Goal: Information Seeking & Learning: Learn about a topic

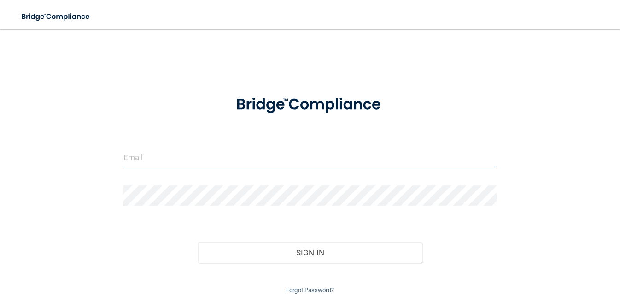
click at [251, 159] on input "email" at bounding box center [309, 157] width 373 height 21
type input "INFO@DCPEARLSDENTAL.COM"
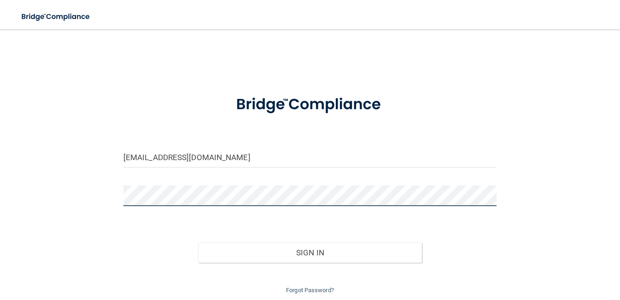
click at [198, 243] on button "Sign In" at bounding box center [310, 253] width 224 height 20
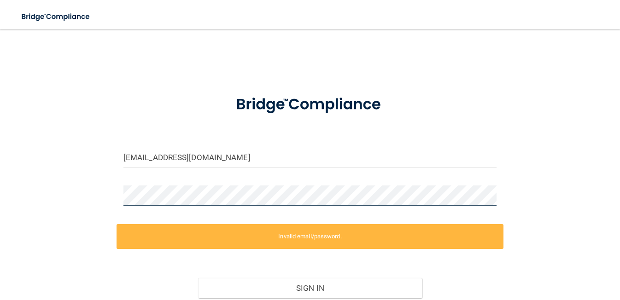
scroll to position [68, 0]
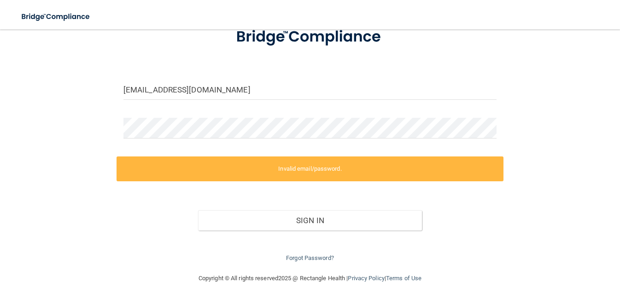
click at [324, 261] on div "Forgot Password?" at bounding box center [309, 247] width 387 height 33
click at [319, 259] on link "Forgot Password?" at bounding box center [310, 258] width 48 height 7
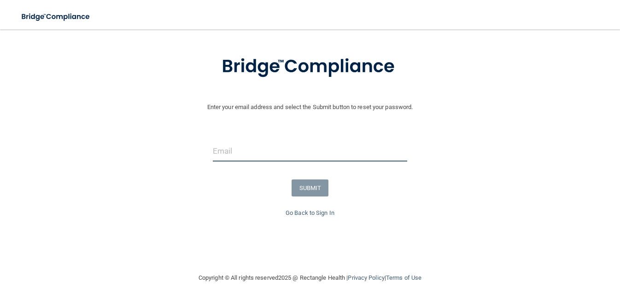
click at [261, 149] on input "email" at bounding box center [310, 151] width 194 height 21
type input "INFO@DCPEARLSDENTAL.COM"
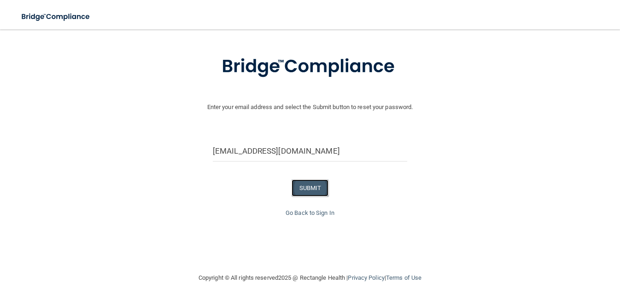
click at [307, 195] on button "SUBMIT" at bounding box center [309, 188] width 37 height 17
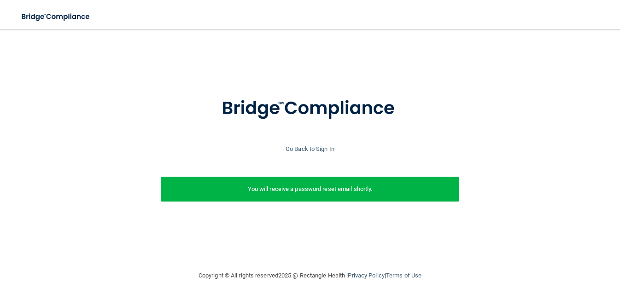
click at [311, 145] on div "Go Back to Sign In" at bounding box center [310, 149] width 624 height 11
click at [311, 148] on link "Go Back to Sign In" at bounding box center [309, 148] width 49 height 7
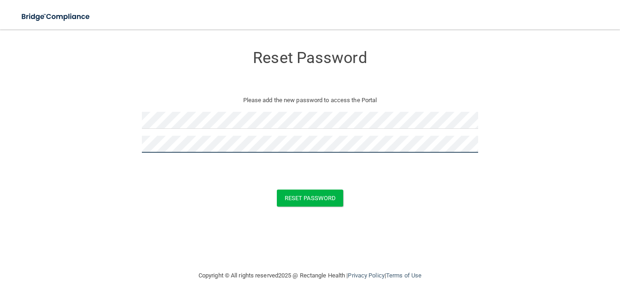
click at [277, 190] on button "Reset Password" at bounding box center [310, 198] width 66 height 17
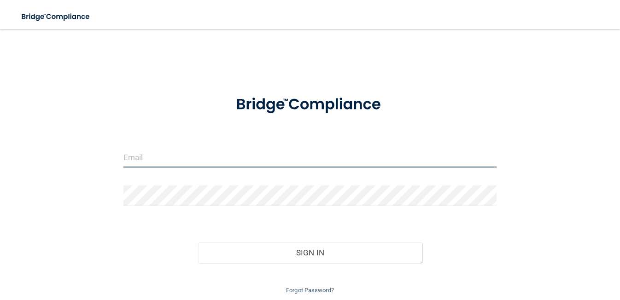
click at [182, 156] on input "email" at bounding box center [309, 157] width 373 height 21
type input "INFO@DCPEARLSDENTAL.COM"
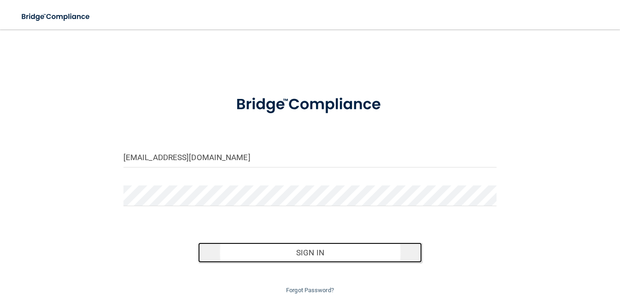
click at [316, 251] on button "Sign In" at bounding box center [310, 253] width 224 height 20
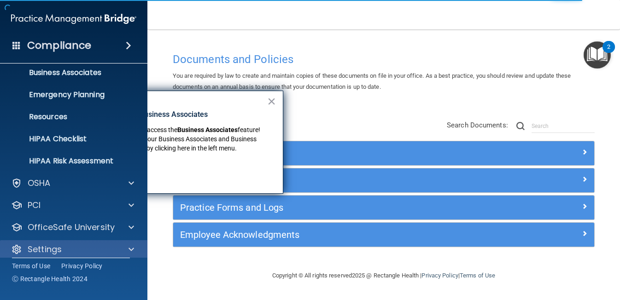
scroll to position [81, 0]
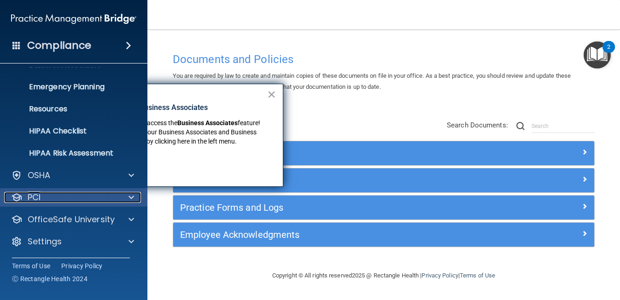
click at [82, 202] on div "PCI" at bounding box center [61, 197] width 114 height 11
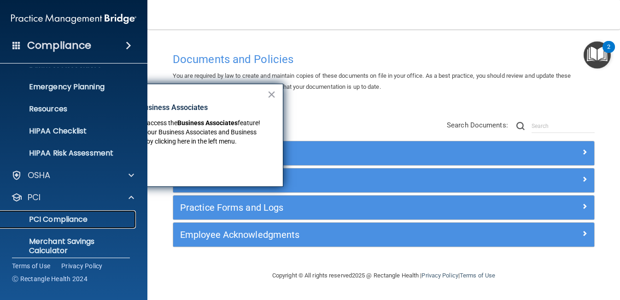
click at [86, 220] on p "PCI Compliance" at bounding box center [69, 219] width 126 height 9
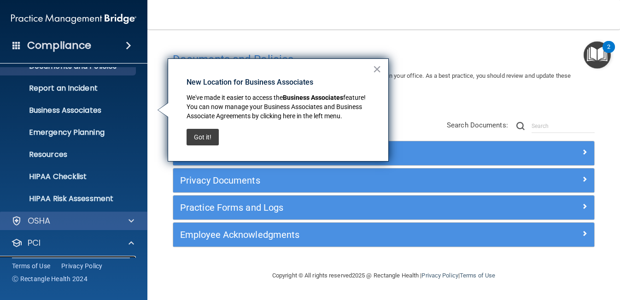
scroll to position [35, 0]
click at [96, 227] on div "OSHA" at bounding box center [74, 221] width 148 height 18
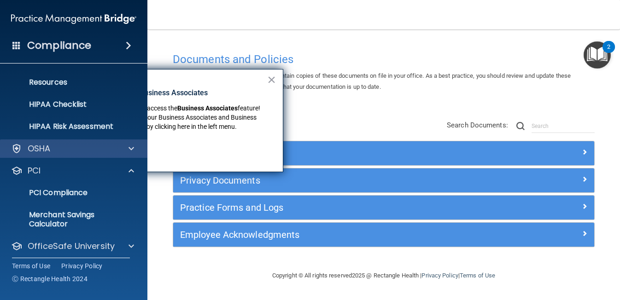
scroll to position [135, 0]
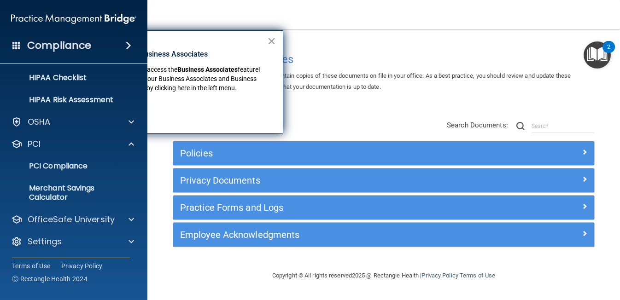
click at [268, 44] on button "×" at bounding box center [271, 41] width 9 height 15
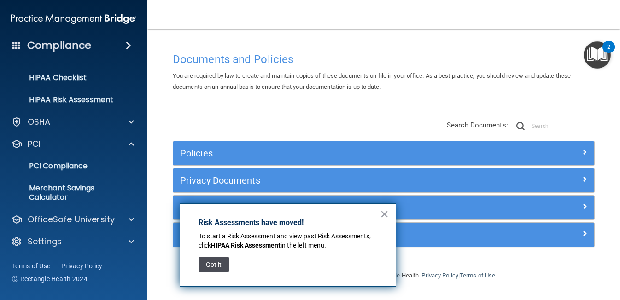
click at [217, 266] on button "Got it" at bounding box center [213, 265] width 30 height 16
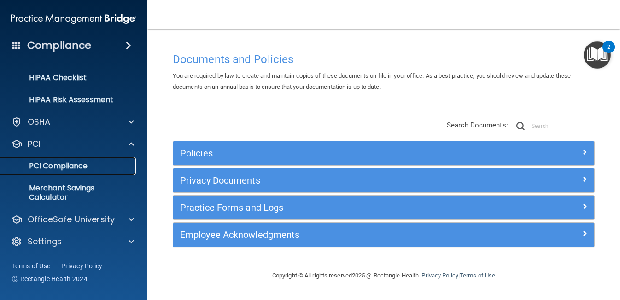
click at [95, 166] on p "PCI Compliance" at bounding box center [69, 166] width 126 height 9
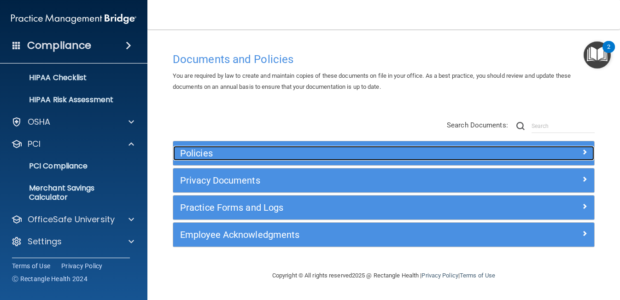
click at [192, 151] on h5 "Policies" at bounding box center [331, 153] width 302 height 10
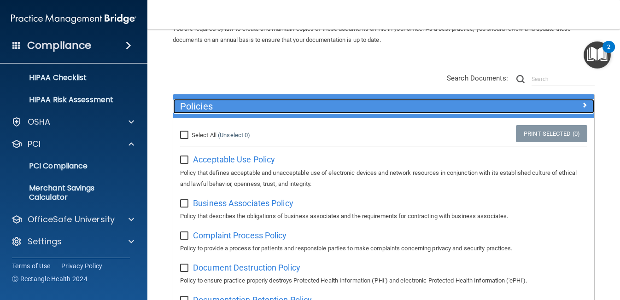
scroll to position [47, 0]
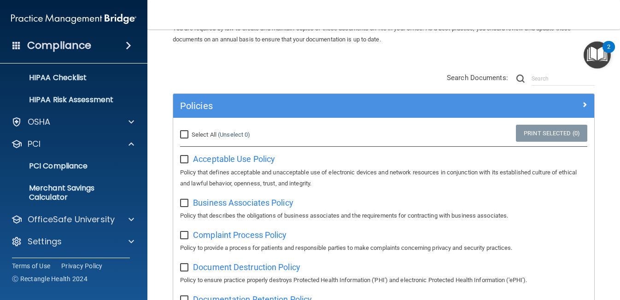
click at [186, 134] on input "Select All (Unselect 0) Unselect All" at bounding box center [185, 134] width 11 height 7
checkbox input "true"
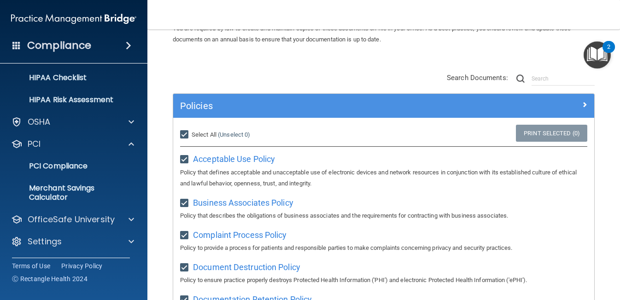
checkbox input "true"
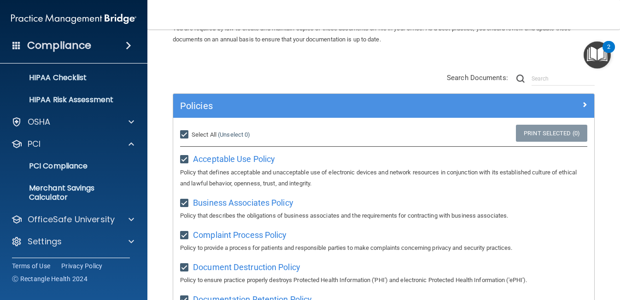
checkbox input "true"
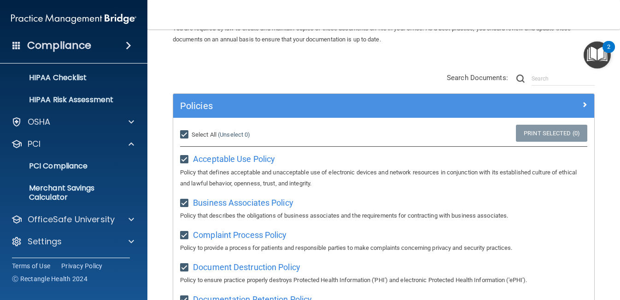
checkbox input "true"
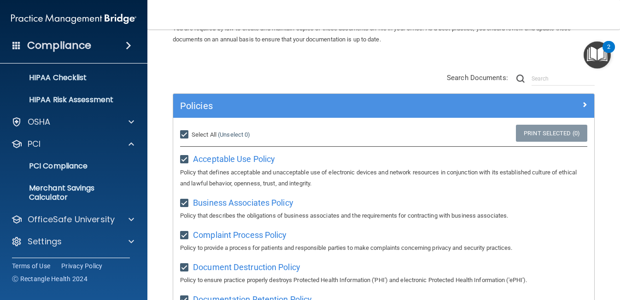
checkbox input "true"
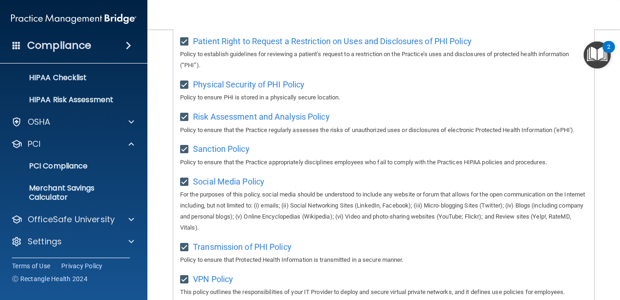
scroll to position [829, 0]
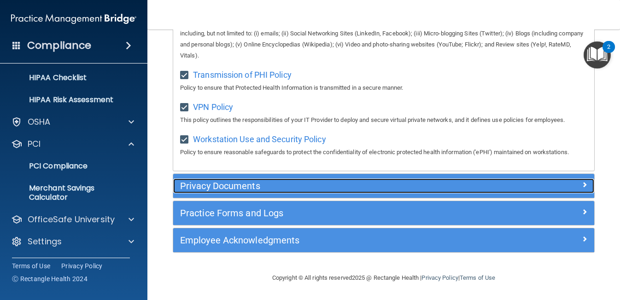
click at [204, 188] on h5 "Privacy Documents" at bounding box center [331, 186] width 302 height 10
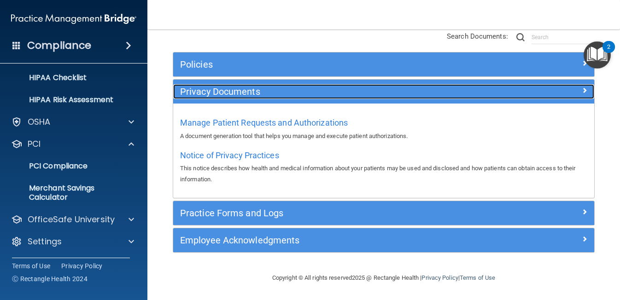
scroll to position [89, 0]
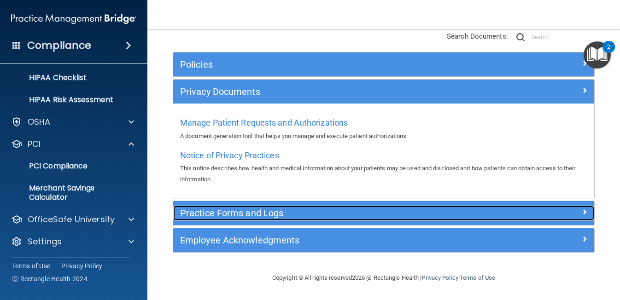
click at [208, 218] on h5 "Practice Forms and Logs" at bounding box center [331, 213] width 302 height 10
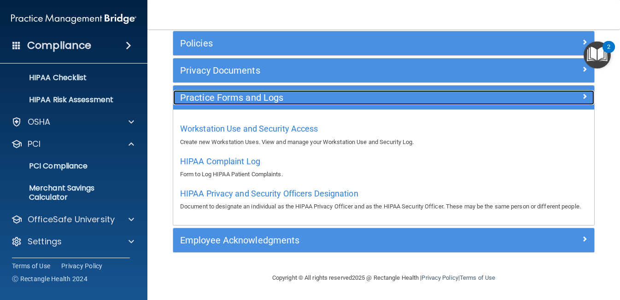
scroll to position [121, 0]
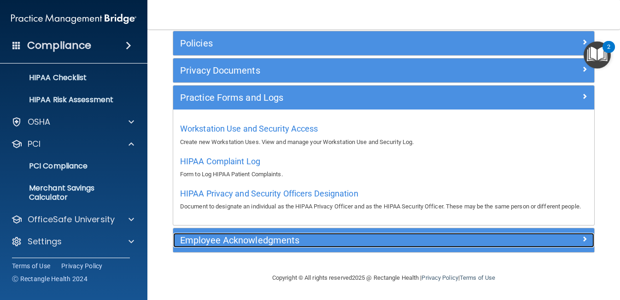
click at [208, 242] on h5 "Employee Acknowledgments" at bounding box center [331, 240] width 302 height 10
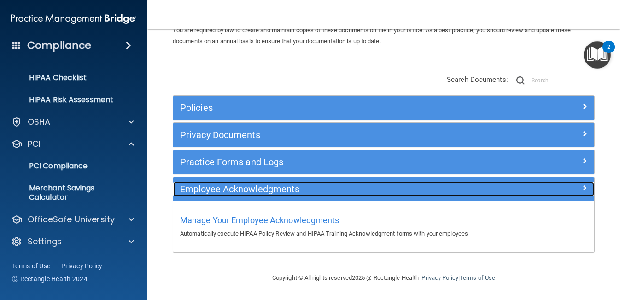
scroll to position [46, 0]
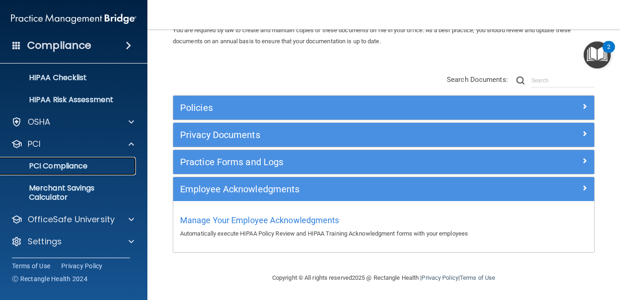
click at [74, 165] on p "PCI Compliance" at bounding box center [69, 166] width 126 height 9
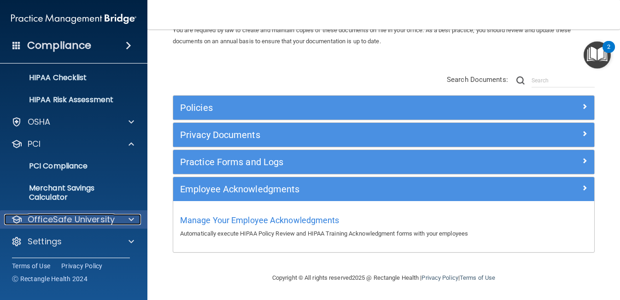
click at [86, 224] on p "OfficeSafe University" at bounding box center [71, 219] width 87 height 11
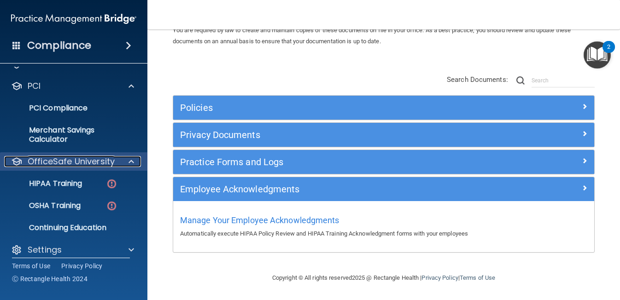
scroll to position [196, 0]
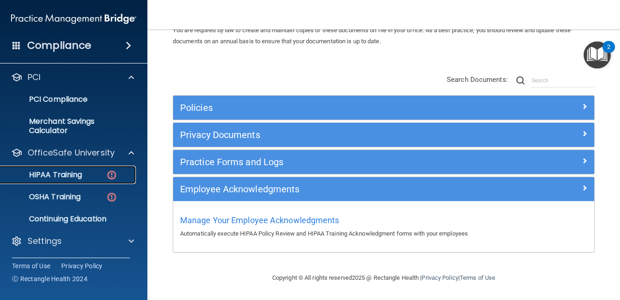
click at [82, 171] on p "HIPAA Training" at bounding box center [44, 174] width 76 height 9
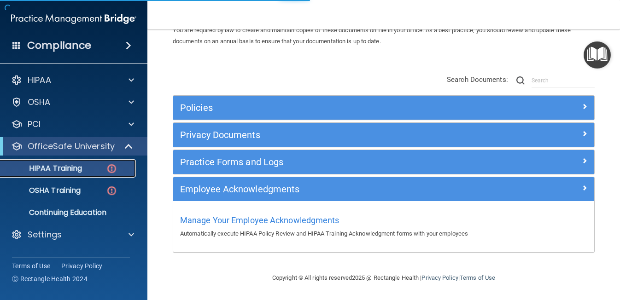
click at [82, 171] on p "HIPAA Training" at bounding box center [44, 168] width 76 height 9
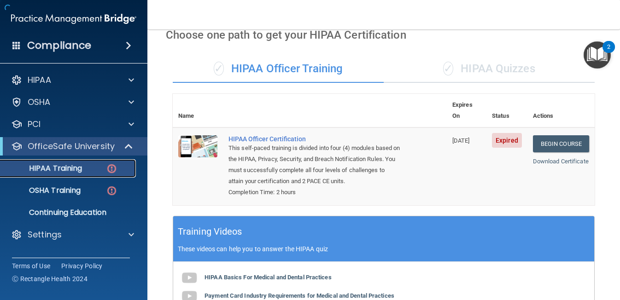
scroll to position [330, 0]
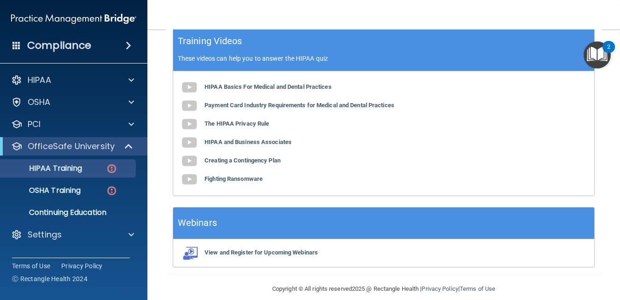
click at [128, 53] on div "Compliance" at bounding box center [73, 45] width 147 height 20
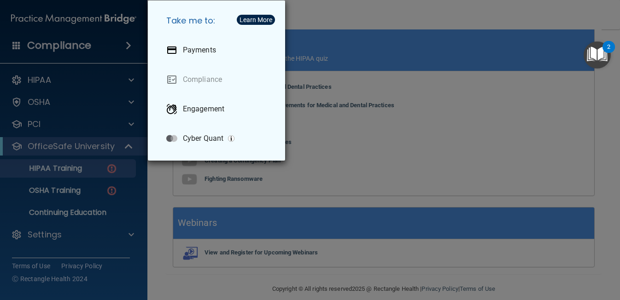
click at [125, 53] on div "Take me to: Payments Compliance Engagement Cyber Quant" at bounding box center [310, 150] width 620 height 300
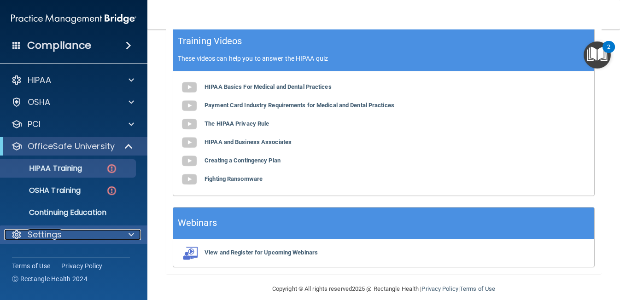
click at [94, 231] on div "Settings" at bounding box center [61, 234] width 114 height 11
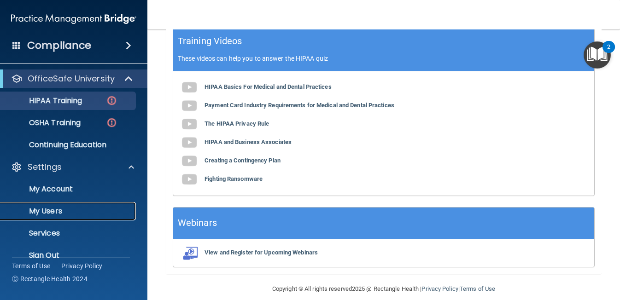
click at [64, 215] on p "My Users" at bounding box center [69, 211] width 126 height 9
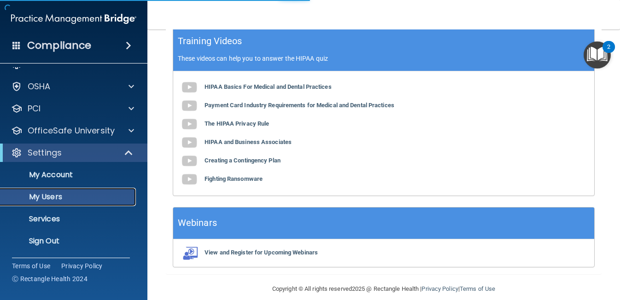
scroll to position [16, 0]
select select "20"
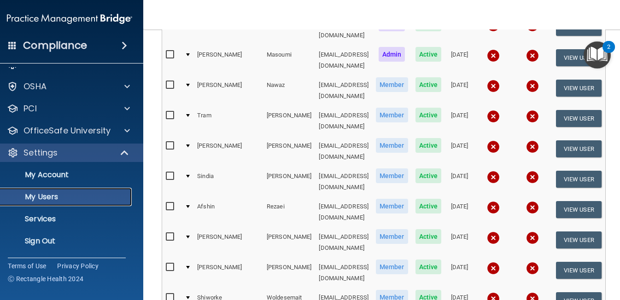
scroll to position [266, 0]
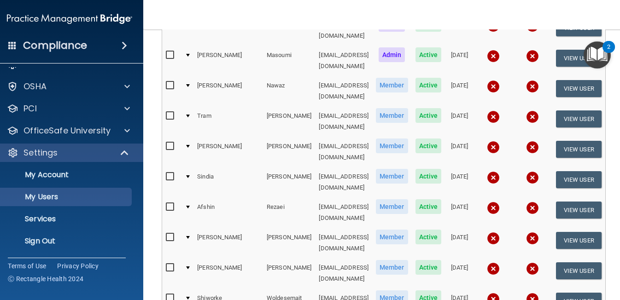
click at [171, 234] on input "checkbox" at bounding box center [171, 237] width 11 height 7
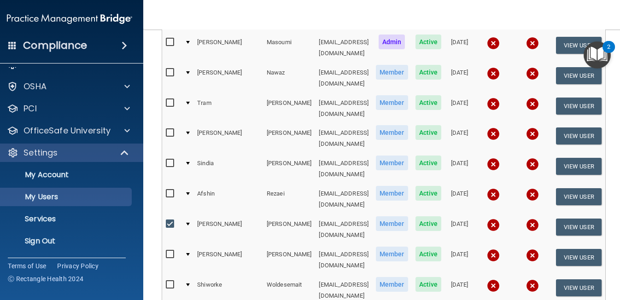
scroll to position [325, 0]
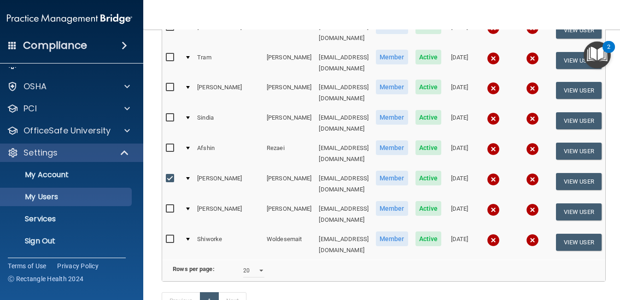
click at [188, 177] on div at bounding box center [188, 178] width 4 height 3
click at [172, 175] on input "checkbox" at bounding box center [171, 178] width 11 height 7
checkbox input "false"
click at [185, 169] on td at bounding box center [187, 184] width 12 height 30
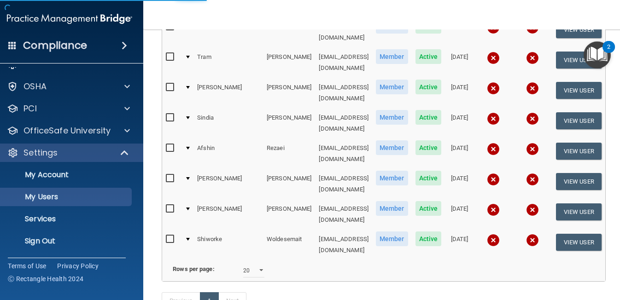
click at [187, 177] on div at bounding box center [188, 178] width 4 height 3
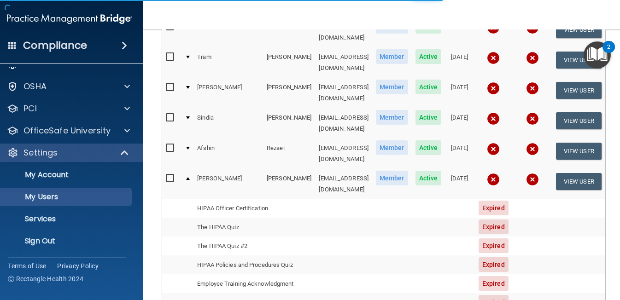
click at [187, 177] on div at bounding box center [188, 178] width 4 height 3
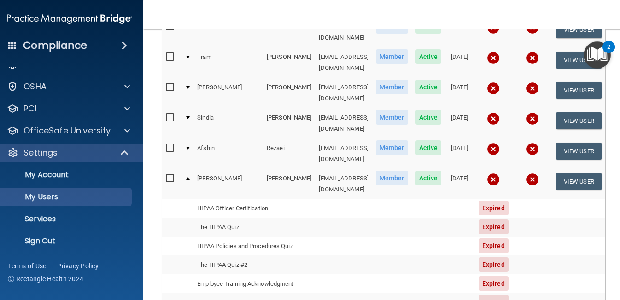
click at [188, 177] on div at bounding box center [188, 178] width 4 height 3
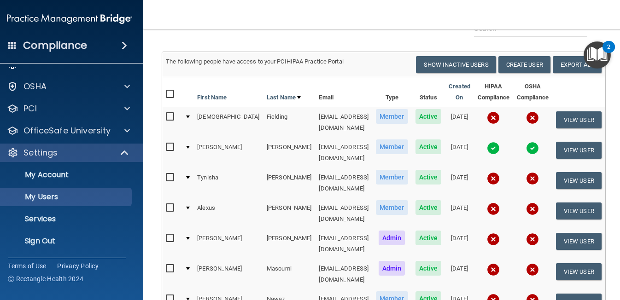
scroll to position [51, 0]
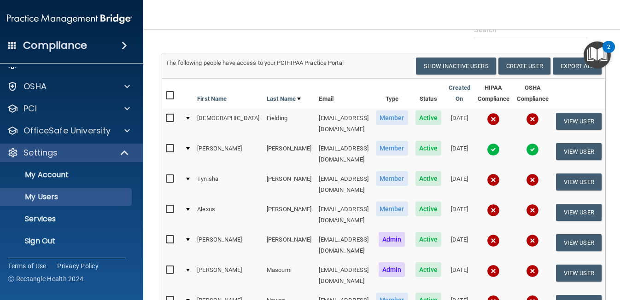
click at [167, 118] on input "checkbox" at bounding box center [171, 118] width 11 height 7
checkbox input "true"
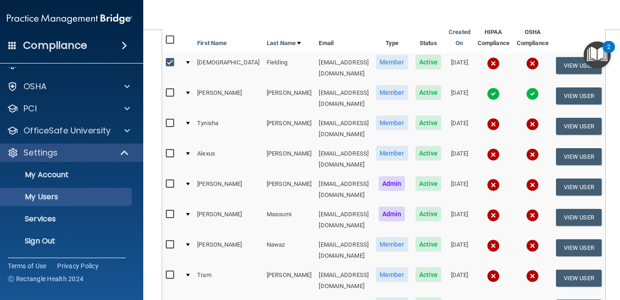
scroll to position [120, 0]
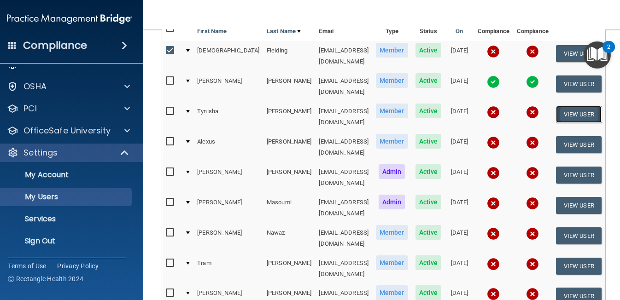
click at [566, 106] on button "View User" at bounding box center [579, 114] width 46 height 17
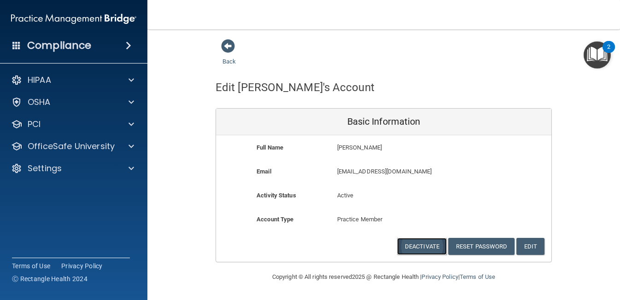
click at [423, 247] on button "Deactivate" at bounding box center [422, 246] width 50 height 17
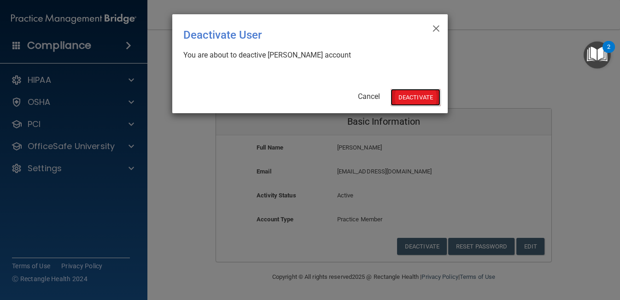
click at [424, 97] on button "Deactivate" at bounding box center [415, 97] width 50 height 17
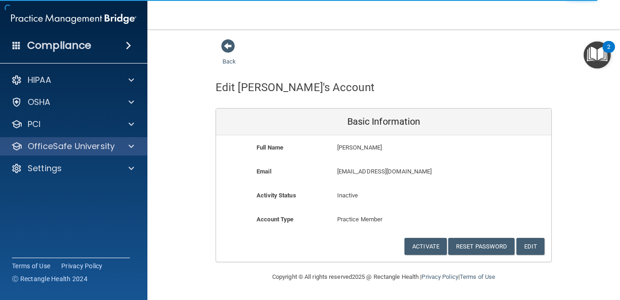
click at [72, 152] on div "OfficeSafe University" at bounding box center [74, 146] width 148 height 18
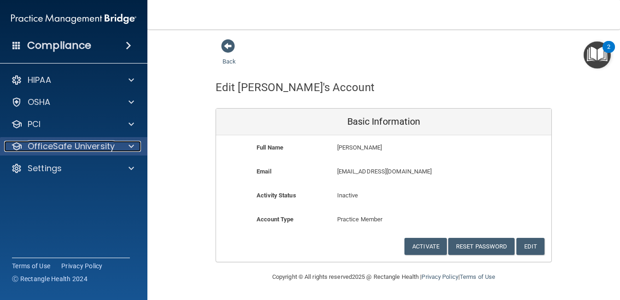
click at [122, 146] on div at bounding box center [129, 146] width 23 height 11
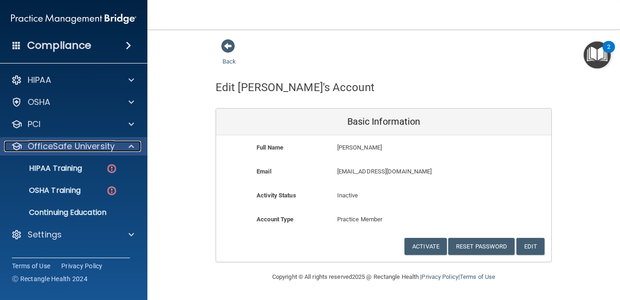
click at [92, 147] on p "OfficeSafe University" at bounding box center [71, 146] width 87 height 11
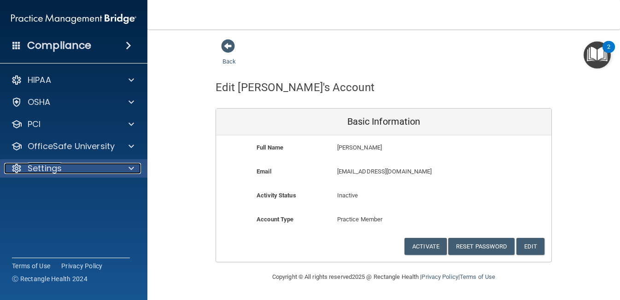
click at [49, 171] on p "Settings" at bounding box center [45, 168] width 34 height 11
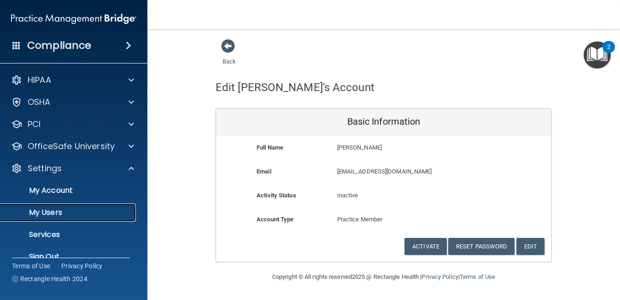
click at [52, 211] on p "My Users" at bounding box center [69, 212] width 126 height 9
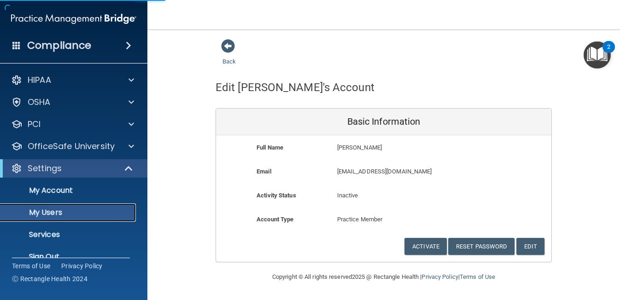
select select "20"
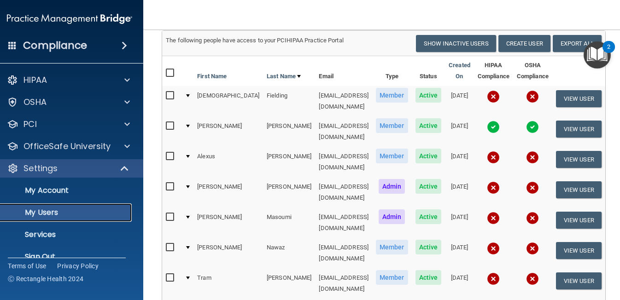
scroll to position [74, 0]
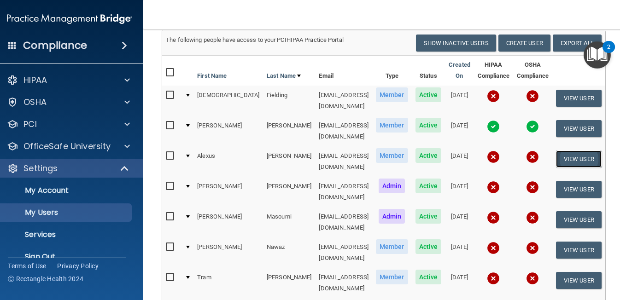
click at [571, 151] on button "View User" at bounding box center [579, 159] width 46 height 17
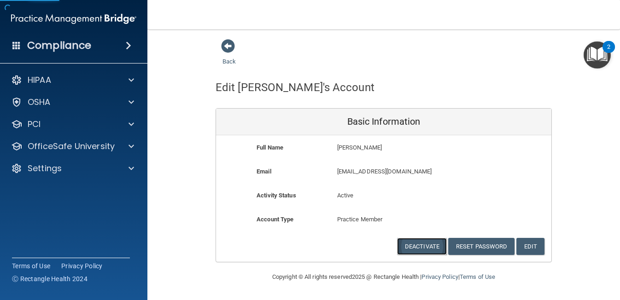
click at [430, 243] on button "Deactivate" at bounding box center [422, 246] width 50 height 17
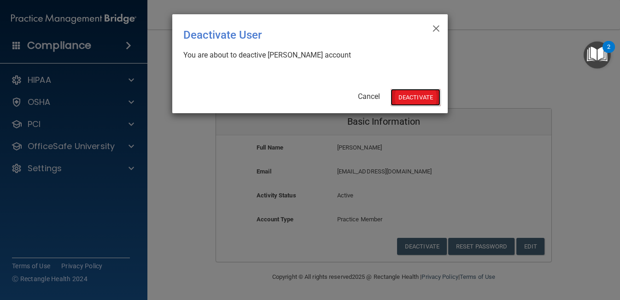
click at [415, 95] on button "Deactivate" at bounding box center [415, 97] width 50 height 17
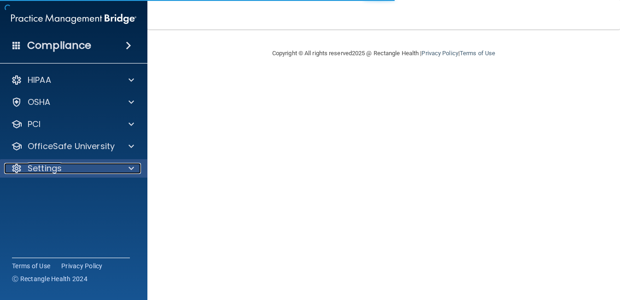
click at [62, 171] on div "Settings" at bounding box center [61, 168] width 114 height 11
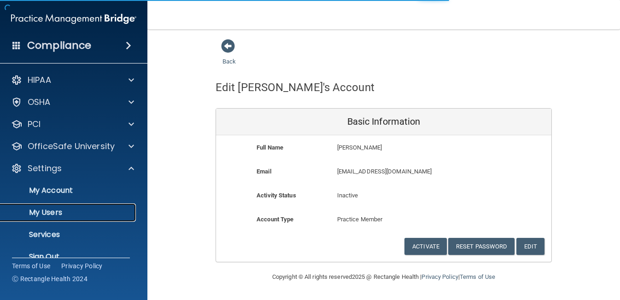
click at [52, 217] on p "My Users" at bounding box center [69, 212] width 126 height 9
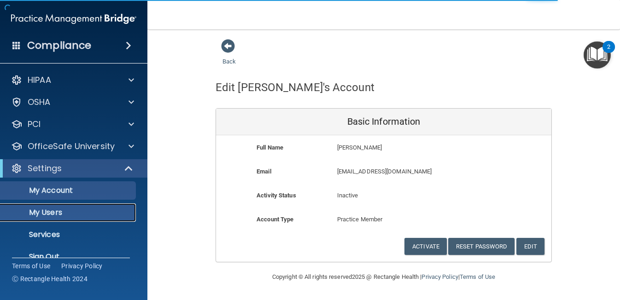
select select "20"
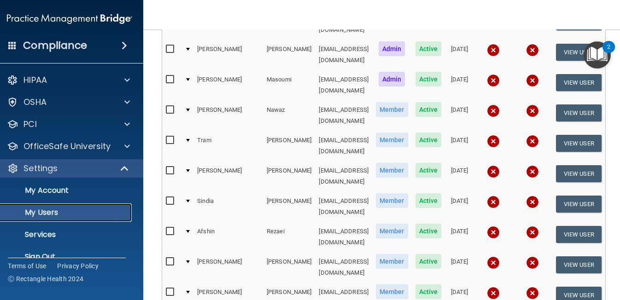
scroll to position [185, 0]
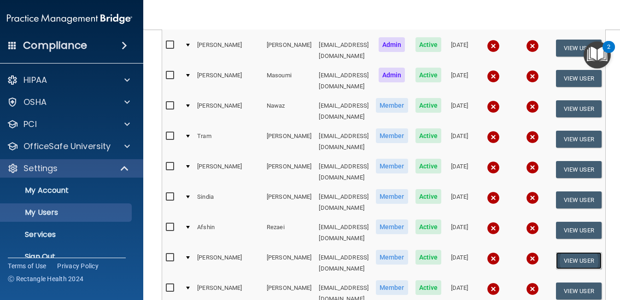
click at [567, 252] on button "View User" at bounding box center [579, 260] width 46 height 17
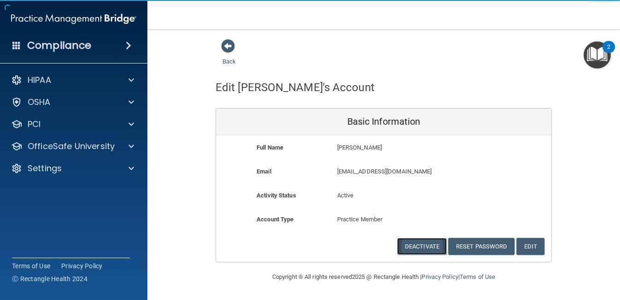
click at [424, 240] on button "Deactivate" at bounding box center [422, 246] width 50 height 17
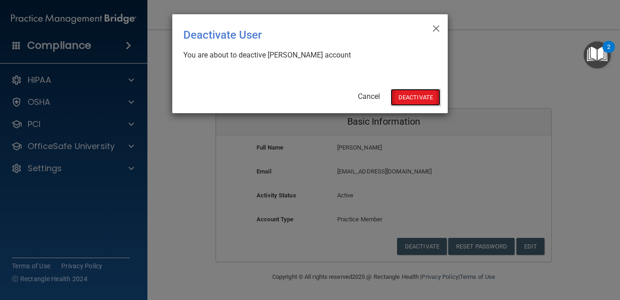
click at [414, 95] on button "Deactivate" at bounding box center [415, 97] width 50 height 17
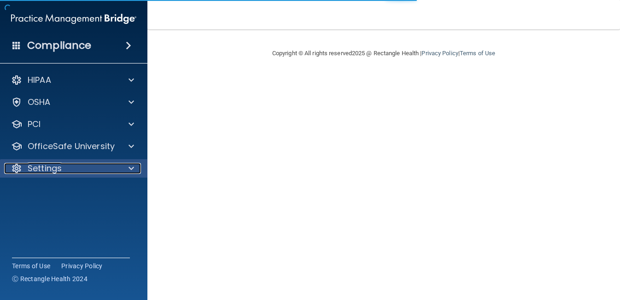
click at [64, 171] on div "Settings" at bounding box center [61, 168] width 114 height 11
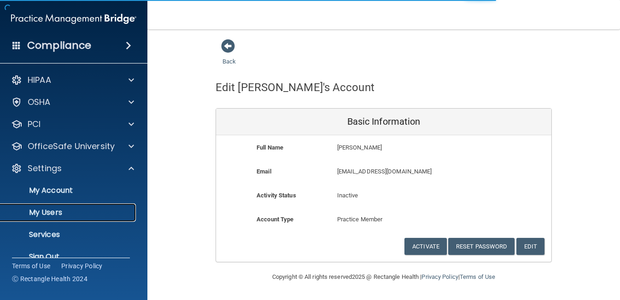
click at [66, 218] on link "My Users" at bounding box center [63, 212] width 145 height 18
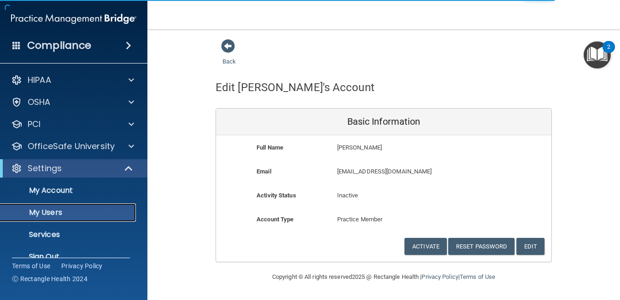
select select "20"
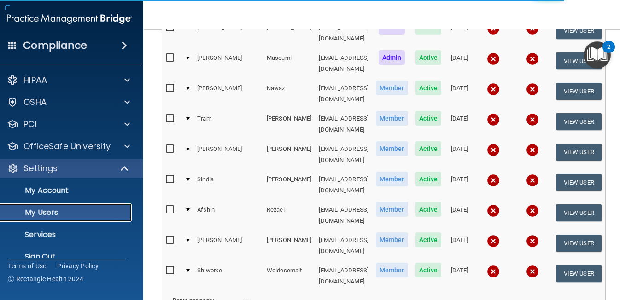
scroll to position [234, 0]
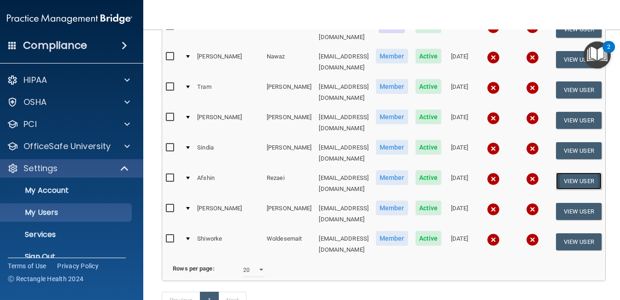
click at [565, 173] on button "View User" at bounding box center [579, 181] width 46 height 17
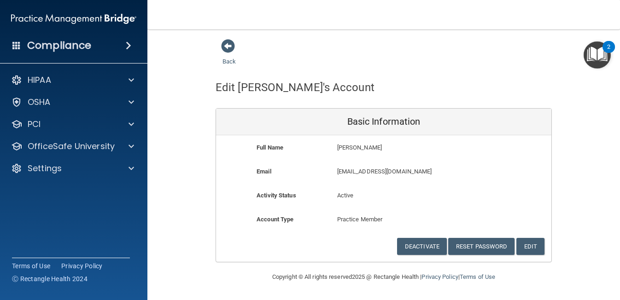
click at [237, 47] on div "Back" at bounding box center [243, 53] width 56 height 29
click at [226, 46] on span at bounding box center [228, 46] width 14 height 14
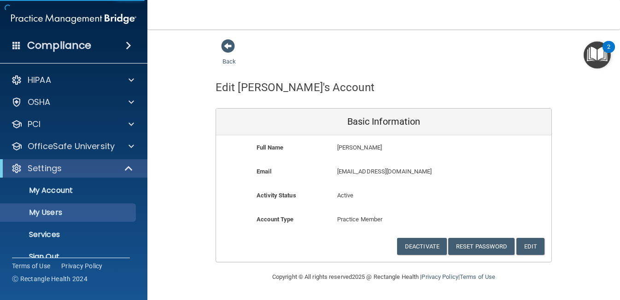
select select "20"
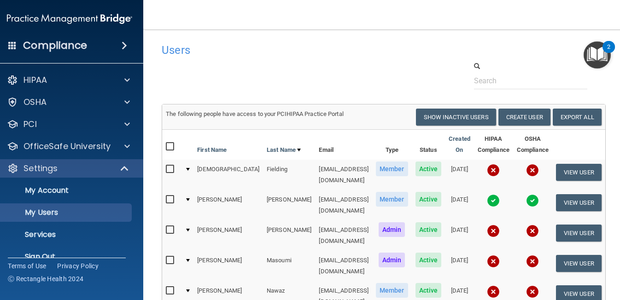
click at [173, 149] on input "checkbox" at bounding box center [171, 146] width 11 height 7
checkbox input "true"
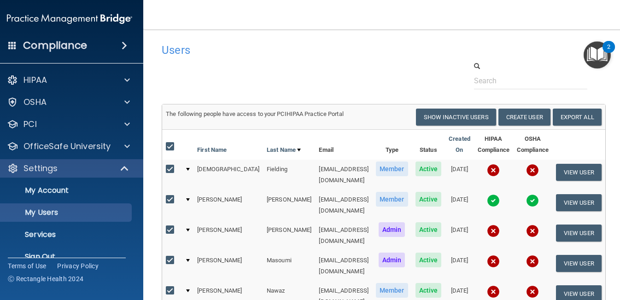
checkbox input "true"
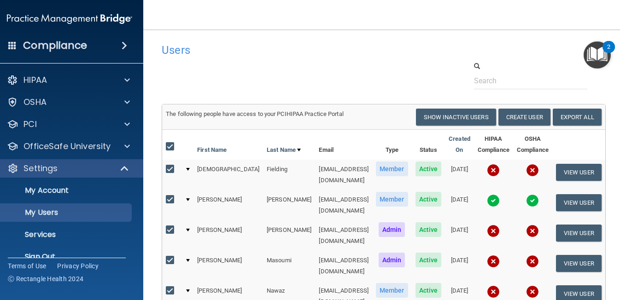
checkbox input "true"
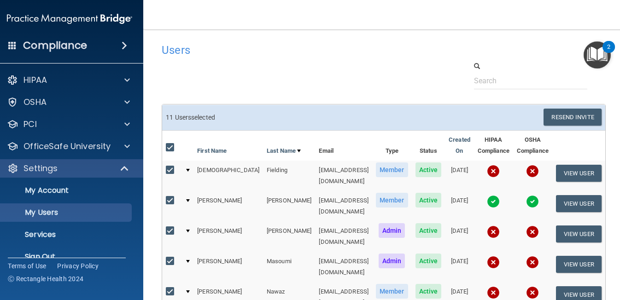
click at [169, 151] on label at bounding box center [172, 147] width 12 height 11
click at [169, 151] on input "checkbox" at bounding box center [171, 147] width 11 height 7
checkbox input "false"
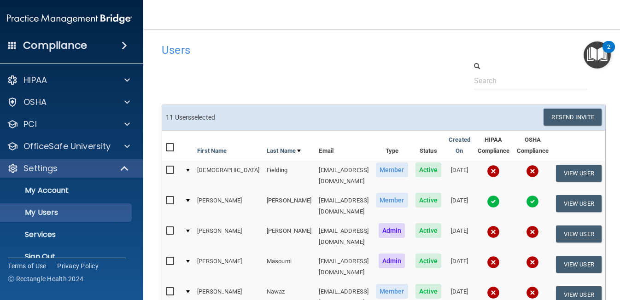
checkbox input "false"
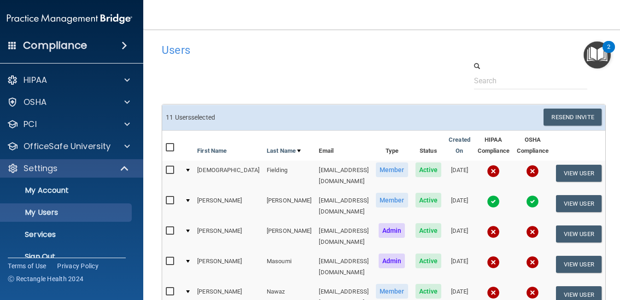
checkbox input "false"
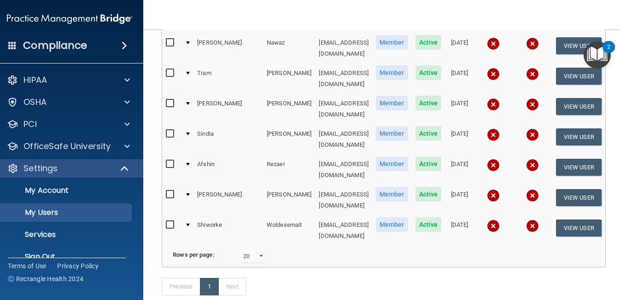
scroll to position [249, 0]
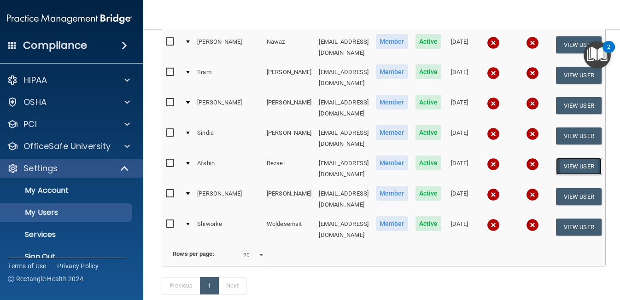
click at [581, 158] on button "View User" at bounding box center [579, 166] width 46 height 17
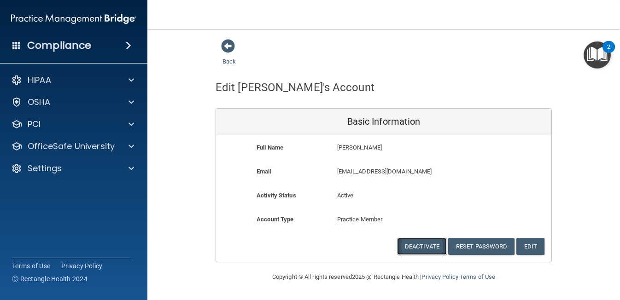
click at [432, 245] on button "Deactivate" at bounding box center [422, 246] width 50 height 17
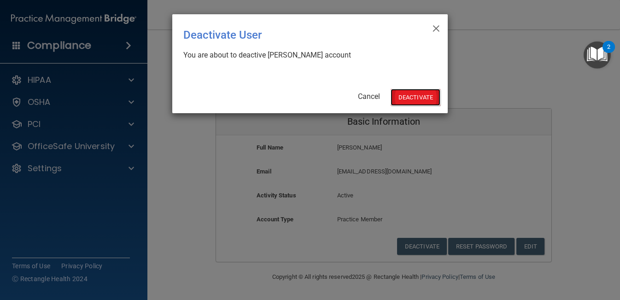
click at [413, 99] on button "Deactivate" at bounding box center [415, 97] width 50 height 17
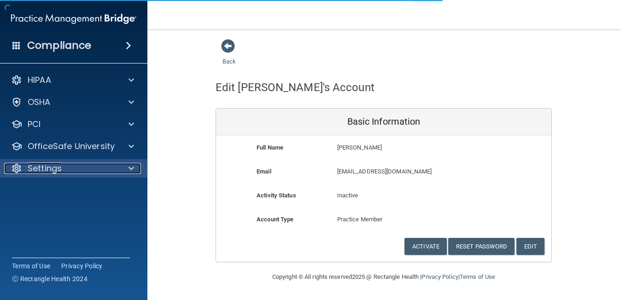
click at [60, 170] on p "Settings" at bounding box center [45, 168] width 34 height 11
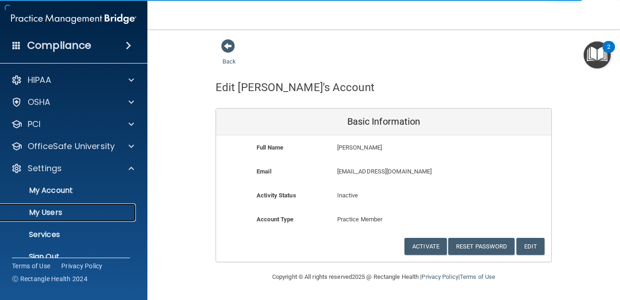
click at [51, 217] on p "My Users" at bounding box center [69, 212] width 126 height 9
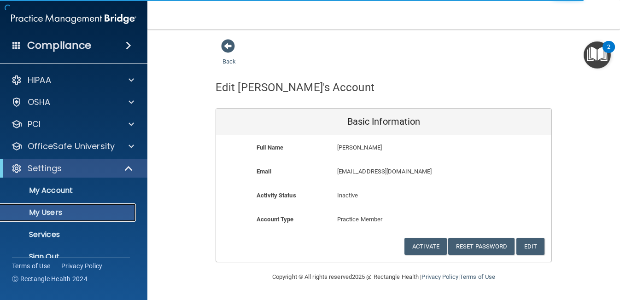
select select "20"
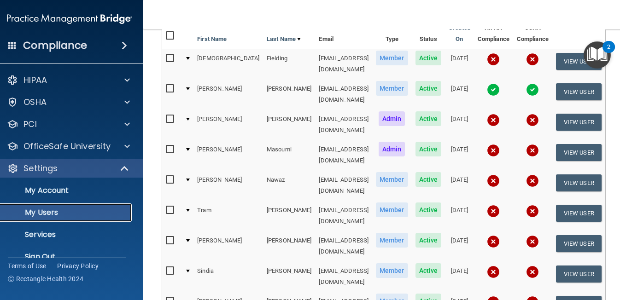
scroll to position [110, 0]
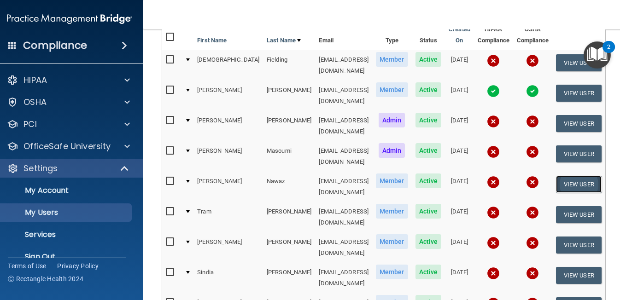
click at [574, 176] on button "View User" at bounding box center [579, 184] width 46 height 17
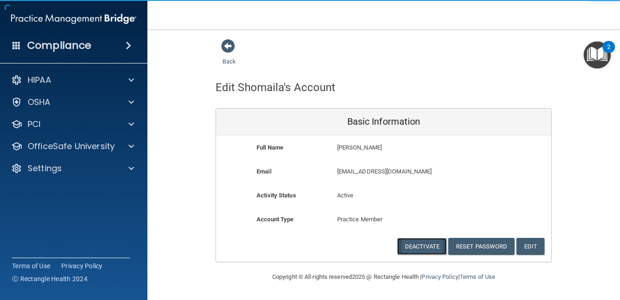
click at [413, 249] on button "Deactivate" at bounding box center [422, 246] width 50 height 17
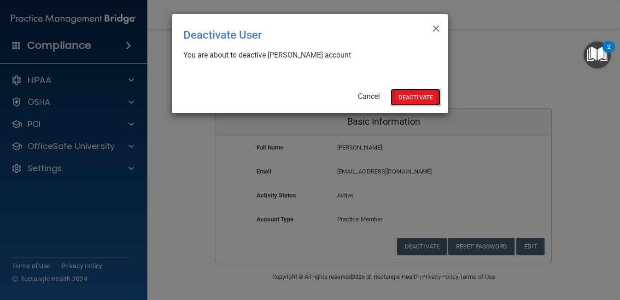
click at [420, 99] on button "Deactivate" at bounding box center [415, 97] width 50 height 17
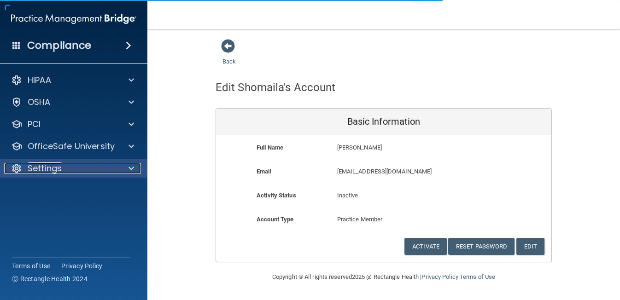
click at [57, 172] on p "Settings" at bounding box center [45, 168] width 34 height 11
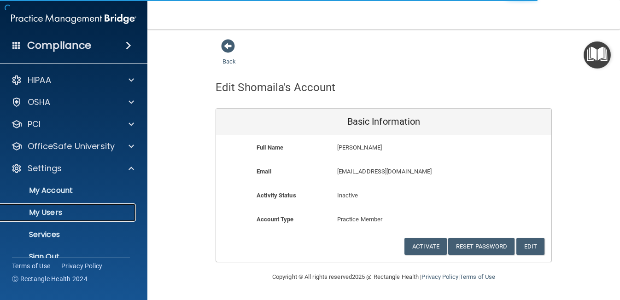
click at [53, 217] on p "My Users" at bounding box center [69, 212] width 126 height 9
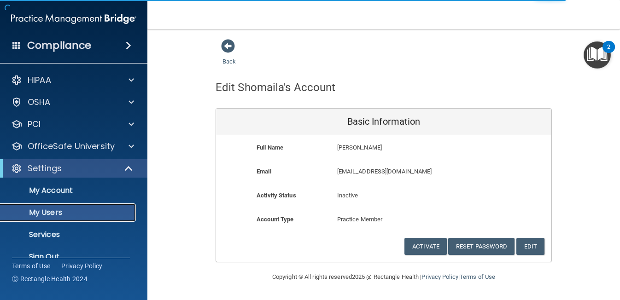
select select "20"
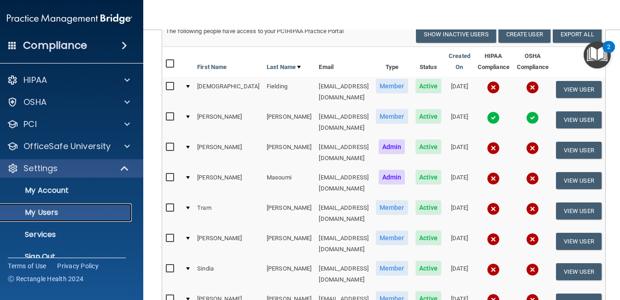
scroll to position [58, 0]
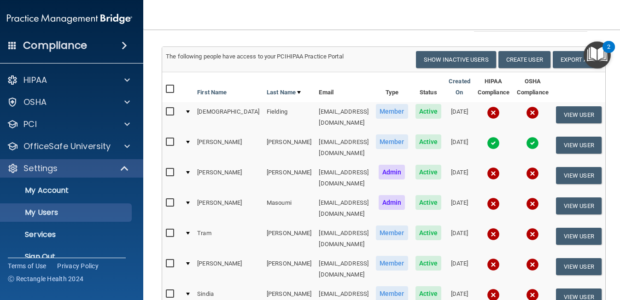
click at [173, 87] on input "checkbox" at bounding box center [171, 89] width 11 height 7
checkbox input "true"
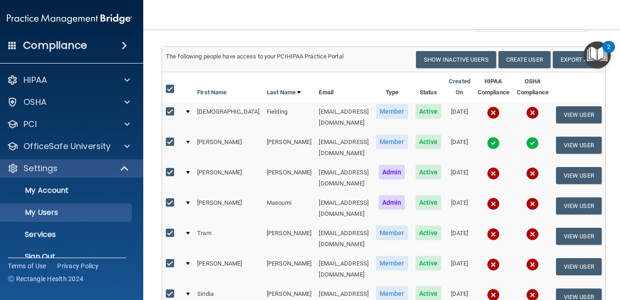
checkbox input "true"
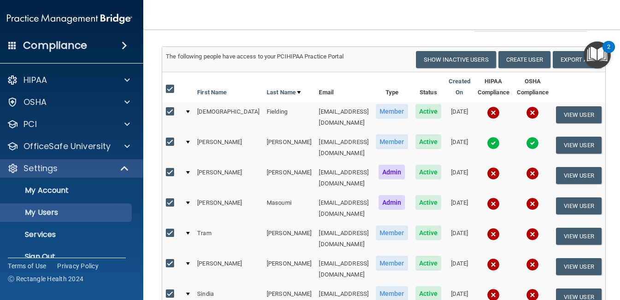
checkbox input "true"
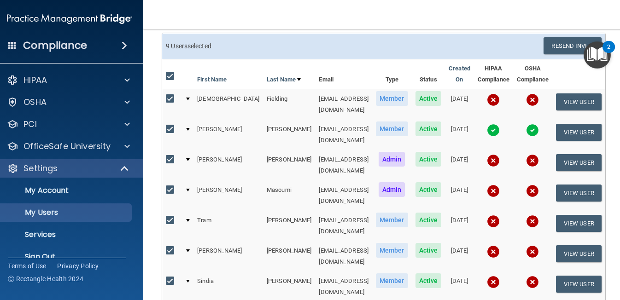
scroll to position [0, 0]
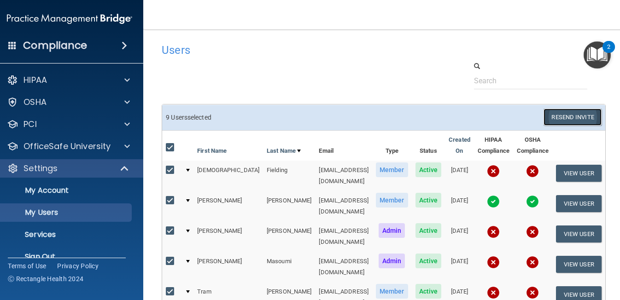
click at [574, 118] on button "Resend Invite" at bounding box center [572, 117] width 58 height 17
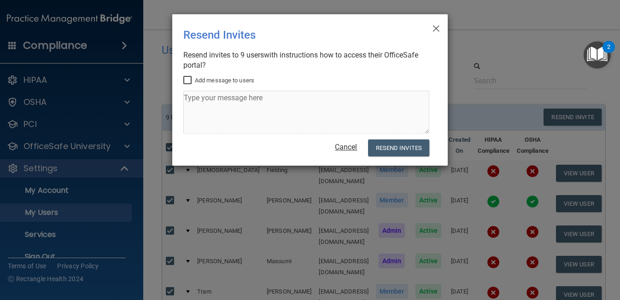
click at [348, 151] on link "Cancel" at bounding box center [346, 147] width 22 height 9
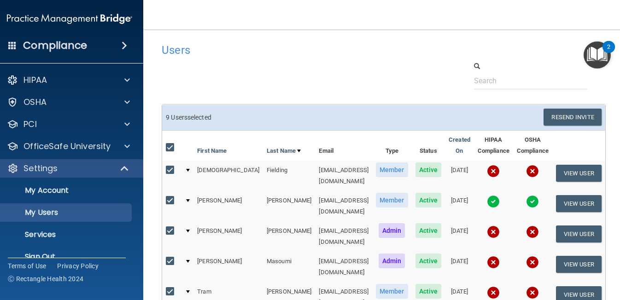
click at [171, 197] on input "checkbox" at bounding box center [171, 200] width 11 height 7
checkbox input "false"
click at [554, 114] on button "Resend Invite" at bounding box center [572, 117] width 58 height 17
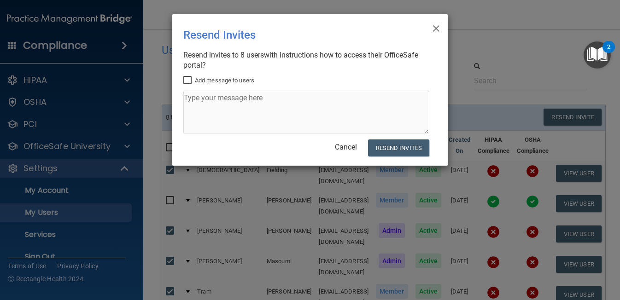
click at [228, 81] on label "Add message to users" at bounding box center [218, 80] width 71 height 11
click at [194, 81] on input "Add message to users" at bounding box center [188, 80] width 11 height 7
checkbox input "true"
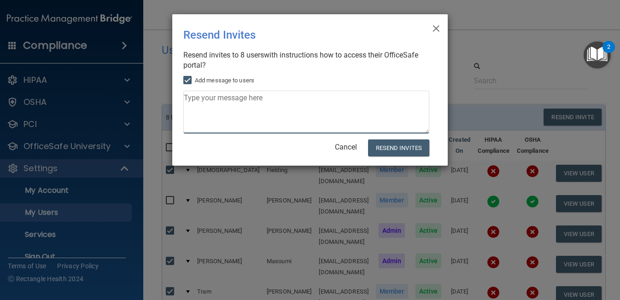
click at [230, 104] on textarea at bounding box center [306, 112] width 246 height 43
click at [224, 106] on textarea "Please compelete your OSHA and HIPAA Training" at bounding box center [306, 112] width 246 height 43
click at [219, 99] on textarea "Please compelete your OSHA and HIPAA Training" at bounding box center [306, 112] width 246 height 43
click at [343, 97] on textarea "Please complete your OSHA and HIPAA Training" at bounding box center [306, 112] width 246 height 43
click at [187, 98] on textarea "Please complete your OSHA and HIPAA Training - our due date is End September 15…" at bounding box center [306, 112] width 246 height 43
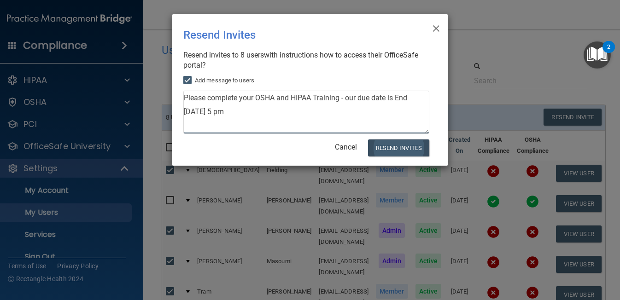
type textarea "Please complete your OSHA and HIPAA Training - our due date is End September 15…"
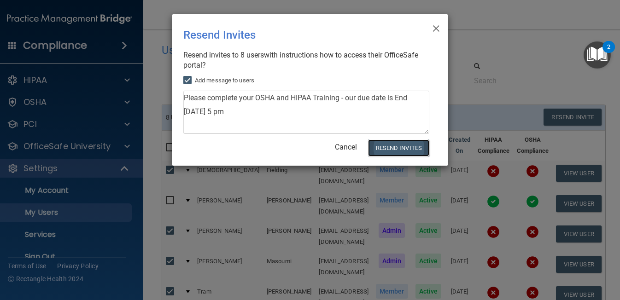
click at [383, 149] on button "Resend Invites" at bounding box center [398, 147] width 61 height 17
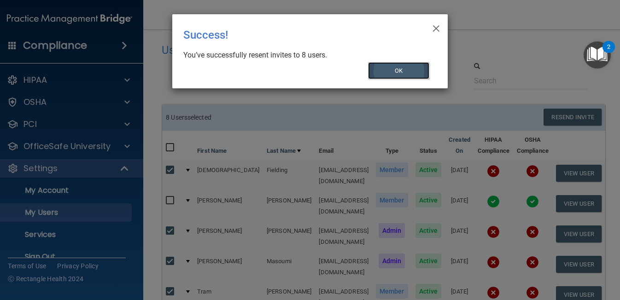
click at [409, 71] on button "OK" at bounding box center [399, 70] width 62 height 17
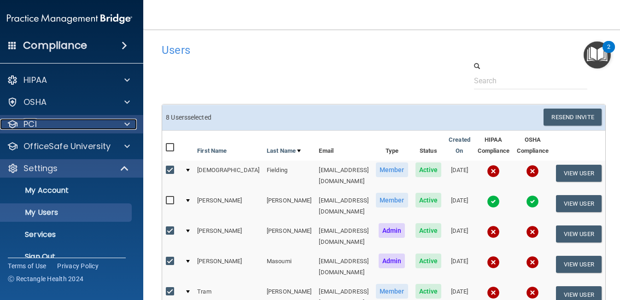
click at [83, 128] on div "PCI" at bounding box center [57, 124] width 114 height 11
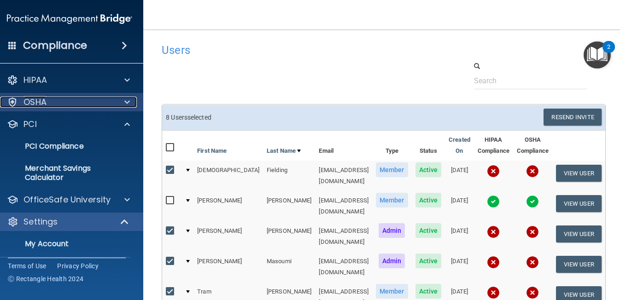
click at [60, 100] on div "OSHA" at bounding box center [57, 102] width 114 height 11
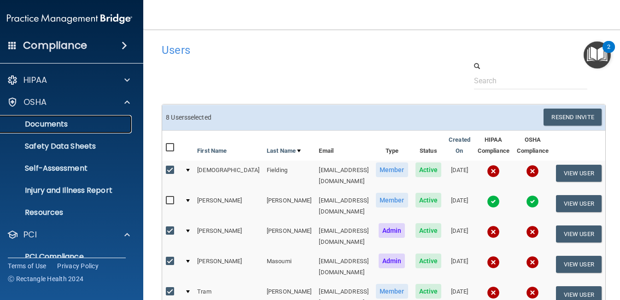
click at [53, 128] on p "Documents" at bounding box center [65, 124] width 126 height 9
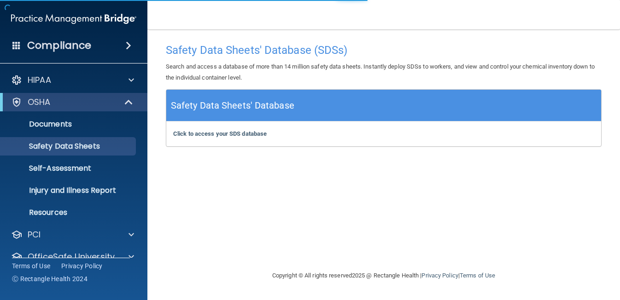
click at [200, 138] on div "Click to access your SDS database Click to access your SDS database" at bounding box center [383, 134] width 434 height 25
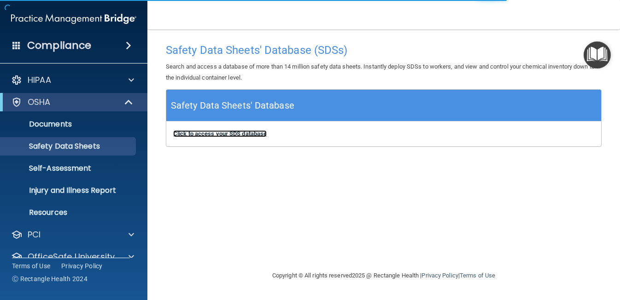
click at [200, 134] on b "Click to access your SDS database" at bounding box center [219, 133] width 93 height 7
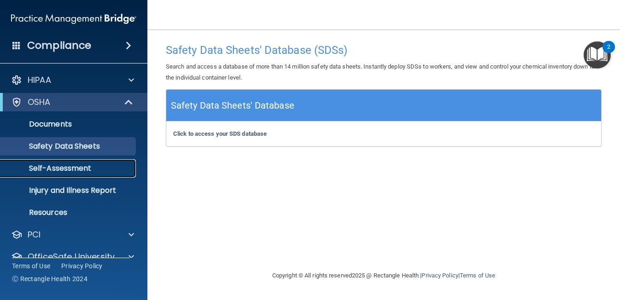
click at [59, 175] on link "Self-Assessment" at bounding box center [63, 168] width 145 height 18
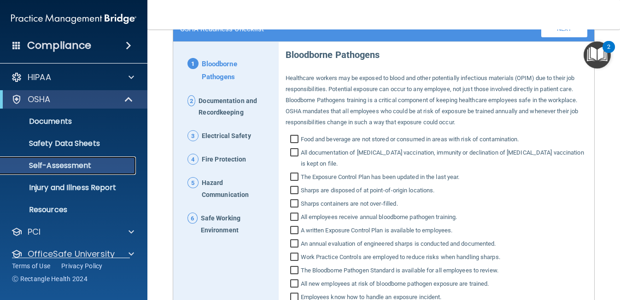
scroll to position [81, 0]
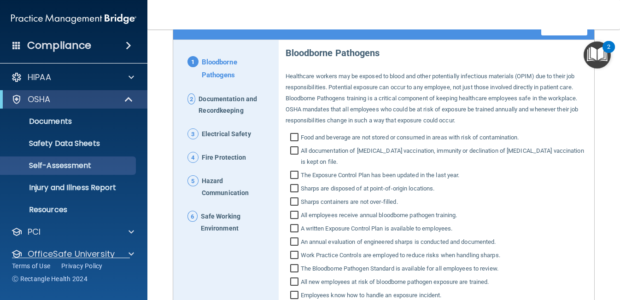
click at [242, 161] on span "Fire Protection" at bounding box center [224, 158] width 45 height 12
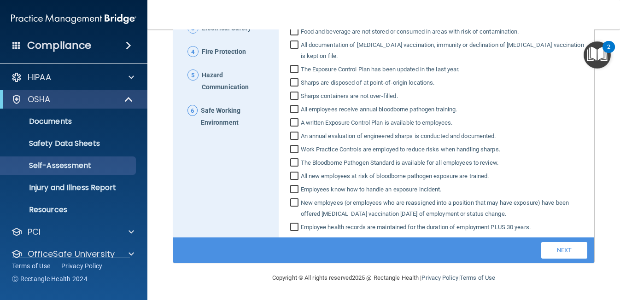
click at [297, 97] on input "Sharps containers are not over‐filled." at bounding box center [295, 97] width 11 height 9
click at [297, 98] on input "Sharps containers are not over‐filled." at bounding box center [295, 97] width 11 height 9
click at [295, 98] on input "Sharps containers are not over‐filled." at bounding box center [295, 97] width 11 height 9
checkbox input "false"
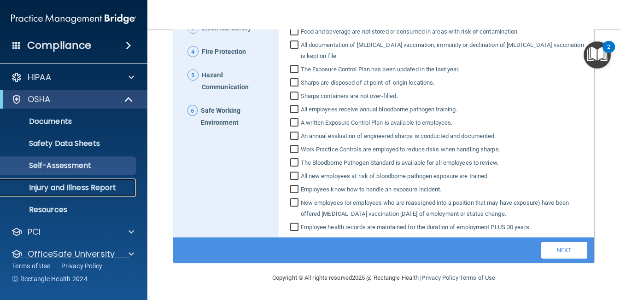
click at [69, 191] on p "Injury and Illness Report" at bounding box center [69, 187] width 126 height 9
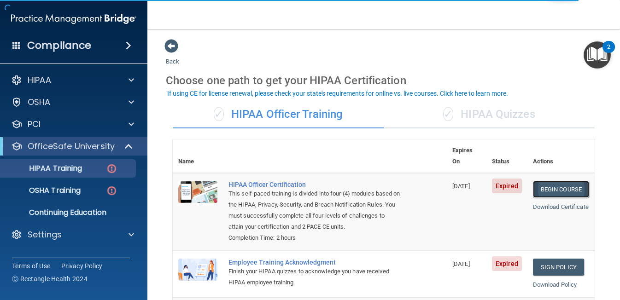
click at [556, 181] on link "Begin Course" at bounding box center [561, 189] width 56 height 17
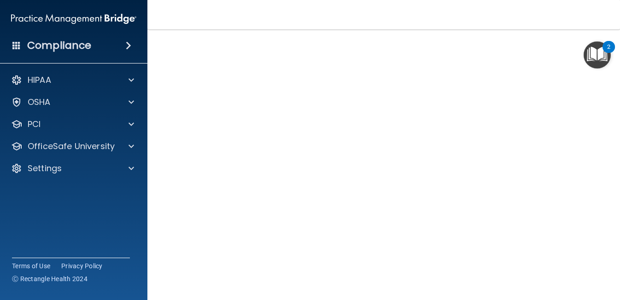
scroll to position [65, 0]
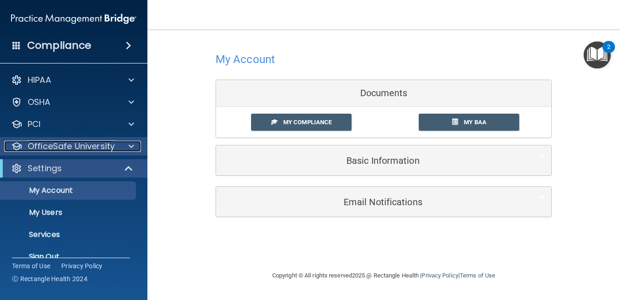
click at [100, 148] on p "OfficeSafe University" at bounding box center [71, 146] width 87 height 11
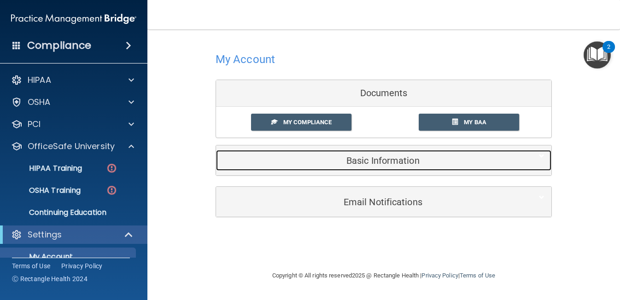
click at [407, 160] on h5 "Basic Information" at bounding box center [369, 161] width 293 height 10
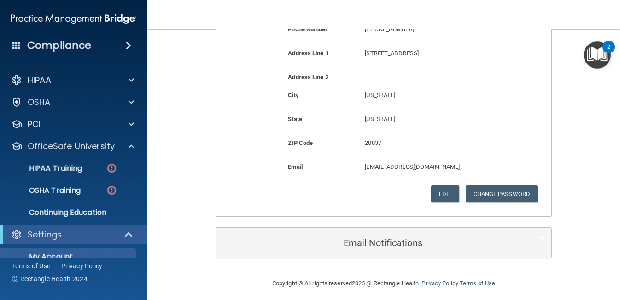
scroll to position [243, 0]
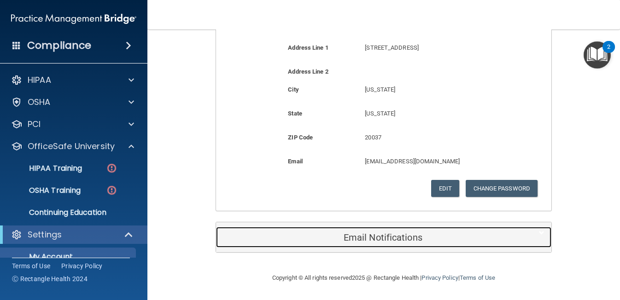
click at [392, 232] on h5 "Email Notifications" at bounding box center [369, 237] width 293 height 10
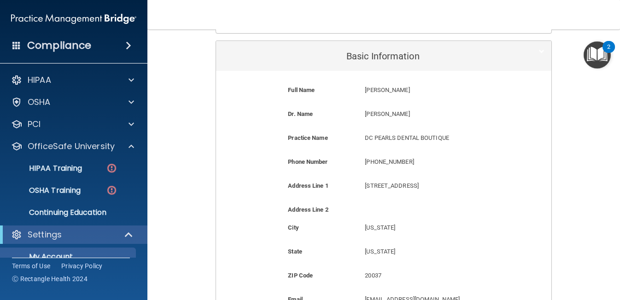
scroll to position [0, 0]
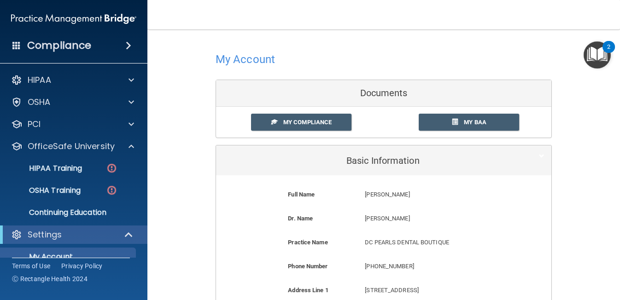
click at [371, 97] on div "Documents" at bounding box center [383, 93] width 335 height 27
click at [367, 91] on div "Documents" at bounding box center [383, 93] width 335 height 27
click at [336, 122] on link "My Compliance" at bounding box center [301, 122] width 101 height 17
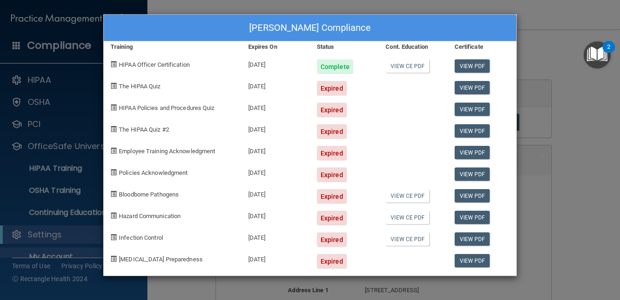
click at [335, 86] on div "Expired" at bounding box center [332, 88] width 30 height 15
click at [331, 69] on div "Complete" at bounding box center [335, 66] width 36 height 15
click at [462, 88] on link "View PDF" at bounding box center [471, 87] width 35 height 13
click at [150, 88] on span "The HIPAA Quiz" at bounding box center [139, 86] width 41 height 7
click at [132, 84] on span "The HIPAA Quiz" at bounding box center [139, 86] width 41 height 7
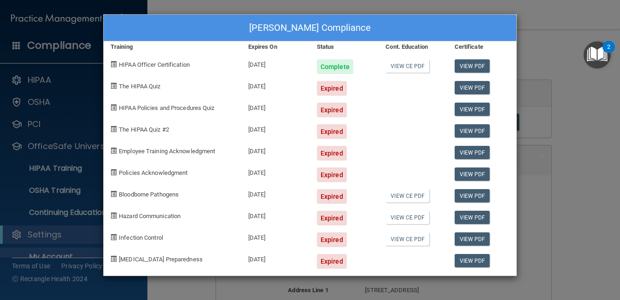
click at [243, 97] on div "[DATE]" at bounding box center [275, 107] width 69 height 22
click at [123, 83] on span "The HIPAA Quiz" at bounding box center [139, 86] width 41 height 7
click at [112, 86] on span at bounding box center [113, 86] width 6 height 6
click at [122, 102] on div "HIPAA Policies and Procedures Quiz" at bounding box center [173, 107] width 138 height 22
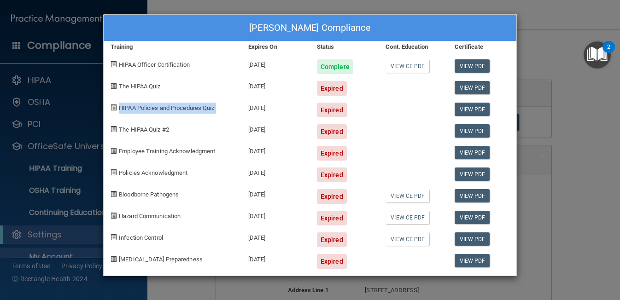
click at [122, 102] on div "HIPAA Policies and Procedures Quiz" at bounding box center [173, 107] width 138 height 22
click at [475, 90] on link "View PDF" at bounding box center [471, 87] width 35 height 13
click at [328, 85] on div "Expired" at bounding box center [332, 88] width 30 height 15
click at [343, 112] on div "Expired" at bounding box center [332, 110] width 30 height 15
click at [342, 136] on div "Expired" at bounding box center [332, 131] width 30 height 15
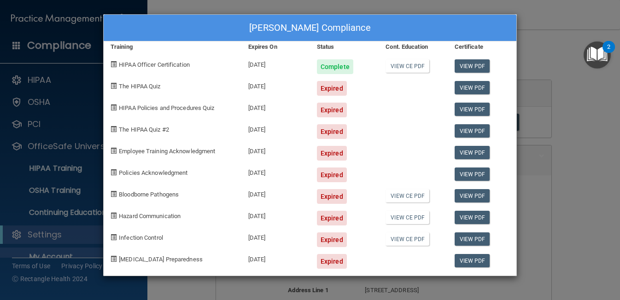
click at [337, 154] on div "Expired" at bounding box center [332, 153] width 30 height 15
click at [335, 213] on div "Expired" at bounding box center [332, 218] width 30 height 15
click at [335, 206] on div "Expired" at bounding box center [344, 215] width 69 height 22
click at [523, 58] on div "Roza Masoumi's Compliance Training Expires On Status Cont. Education Certificat…" at bounding box center [310, 150] width 620 height 300
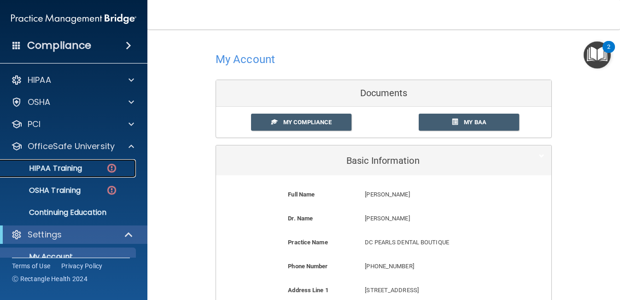
click at [77, 167] on p "HIPAA Training" at bounding box center [44, 168] width 76 height 9
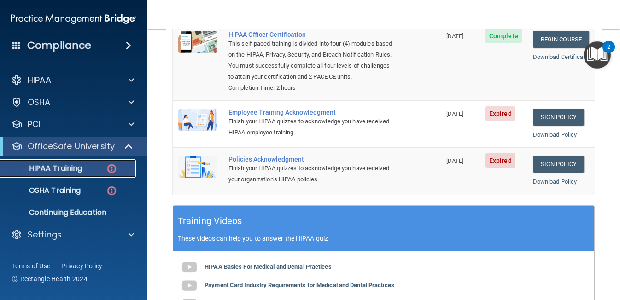
scroll to position [117, 0]
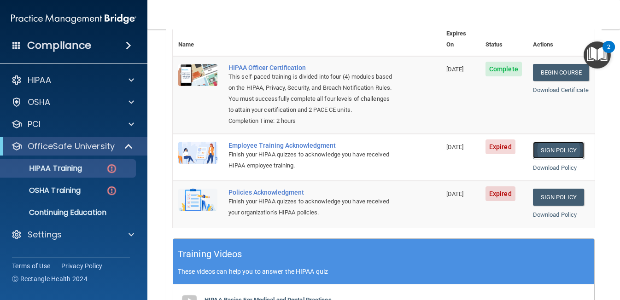
click at [564, 142] on link "Sign Policy" at bounding box center [558, 150] width 51 height 17
click at [544, 149] on link "Sign Policy" at bounding box center [558, 150] width 51 height 17
click at [557, 202] on link "Sign Policy" at bounding box center [558, 197] width 51 height 17
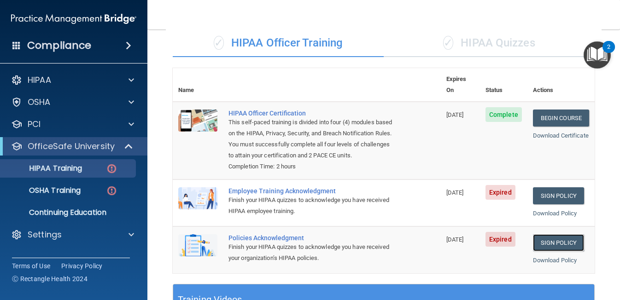
scroll to position [0, 0]
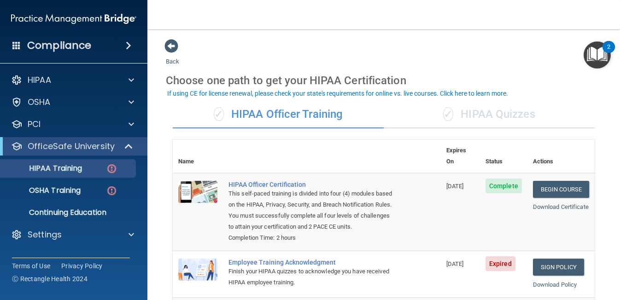
click at [486, 111] on div "✓ HIPAA Quizzes" at bounding box center [488, 115] width 211 height 28
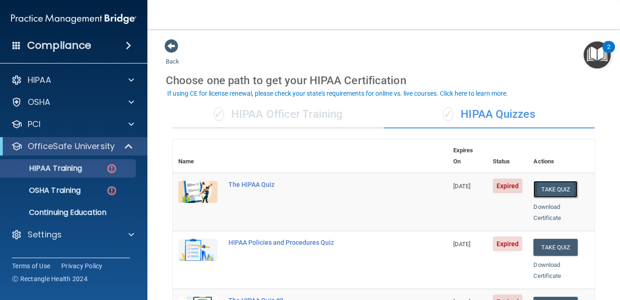
click at [555, 181] on button "Take Quiz" at bounding box center [555, 189] width 44 height 17
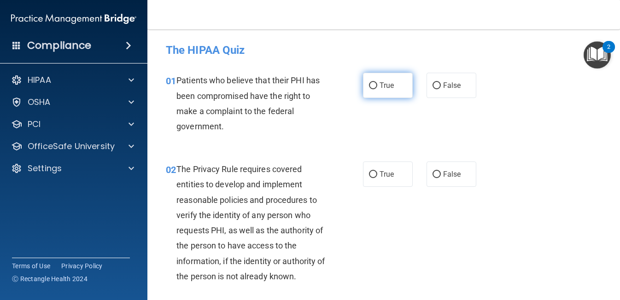
click at [395, 82] on label "True" at bounding box center [388, 85] width 50 height 25
click at [377, 82] on input "True" at bounding box center [373, 85] width 8 height 7
radio input "true"
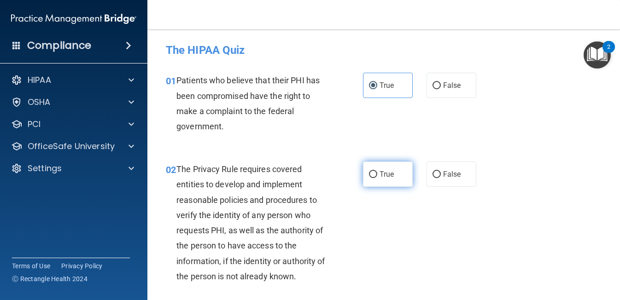
click at [380, 176] on span "True" at bounding box center [386, 174] width 14 height 9
click at [377, 176] on input "True" at bounding box center [373, 174] width 8 height 7
radio input "true"
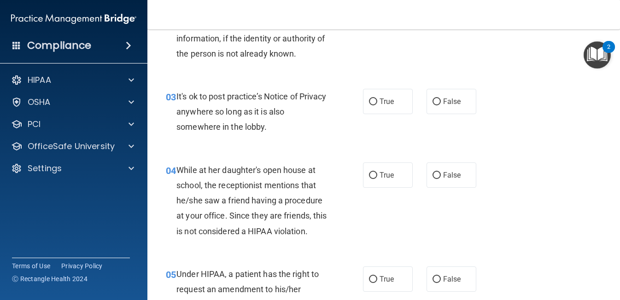
scroll to position [235, 0]
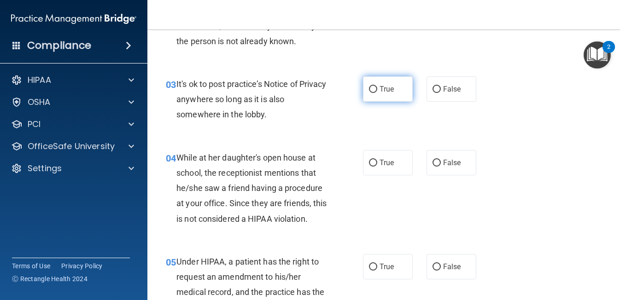
click at [396, 89] on label "True" at bounding box center [388, 88] width 50 height 25
click at [377, 89] on input "True" at bounding box center [373, 89] width 8 height 7
radio input "true"
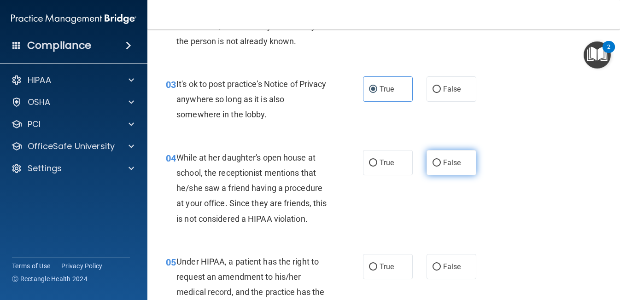
click at [450, 167] on span "False" at bounding box center [452, 162] width 18 height 9
click at [440, 167] on input "False" at bounding box center [436, 163] width 8 height 7
radio input "true"
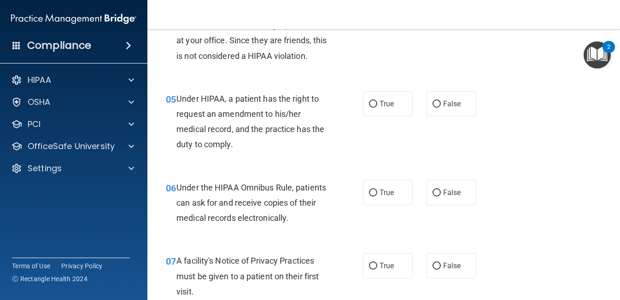
scroll to position [391, 0]
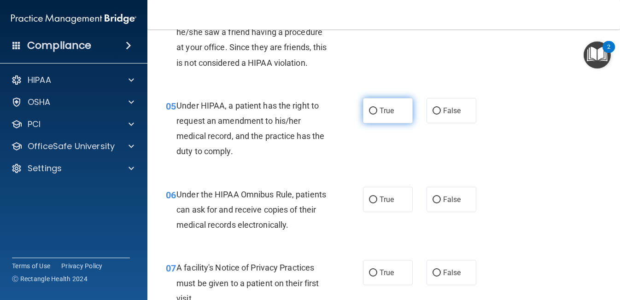
click at [391, 111] on span "True" at bounding box center [386, 110] width 14 height 9
click at [377, 111] on input "True" at bounding box center [373, 111] width 8 height 7
radio input "true"
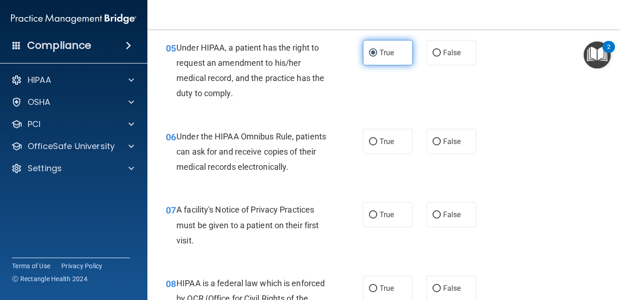
scroll to position [454, 0]
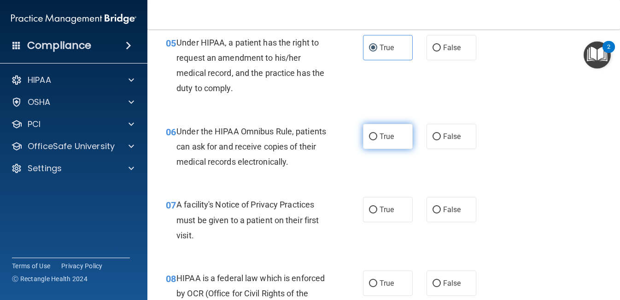
click at [395, 135] on label "True" at bounding box center [388, 136] width 50 height 25
click at [377, 135] on input "True" at bounding box center [373, 136] width 8 height 7
radio input "true"
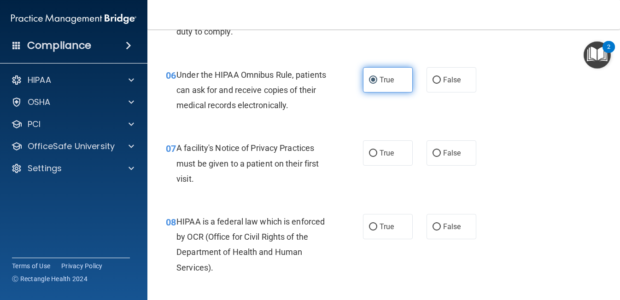
scroll to position [522, 0]
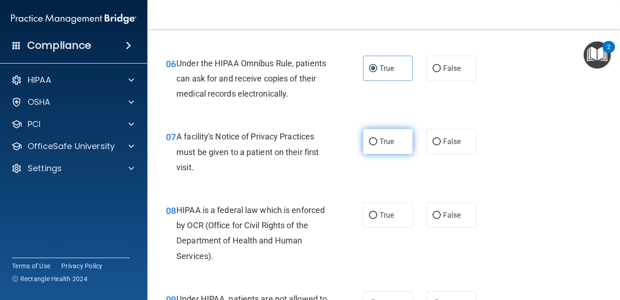
click at [395, 142] on label "True" at bounding box center [388, 141] width 50 height 25
click at [377, 142] on input "True" at bounding box center [373, 142] width 8 height 7
radio input "true"
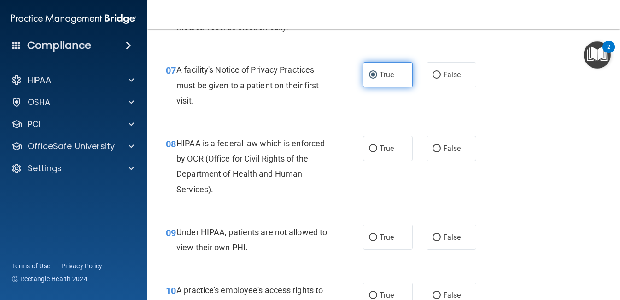
scroll to position [592, 0]
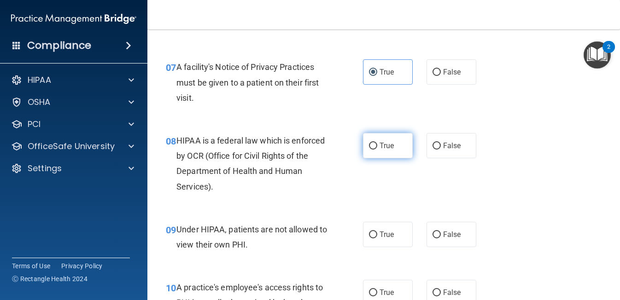
click at [395, 143] on label "True" at bounding box center [388, 145] width 50 height 25
click at [377, 143] on input "True" at bounding box center [373, 146] width 8 height 7
radio input "true"
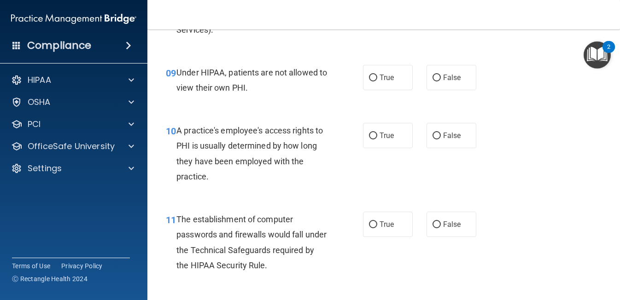
scroll to position [695, 0]
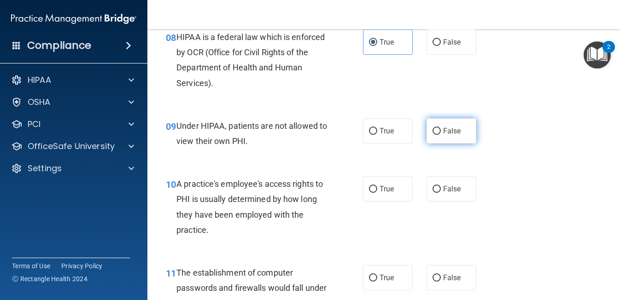
click at [440, 136] on label "False" at bounding box center [451, 130] width 50 height 25
click at [440, 135] on input "False" at bounding box center [436, 131] width 8 height 7
radio input "true"
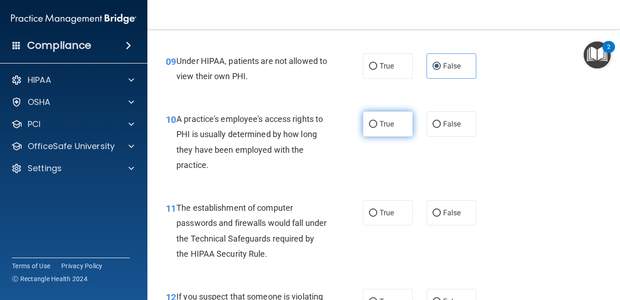
scroll to position [761, 0]
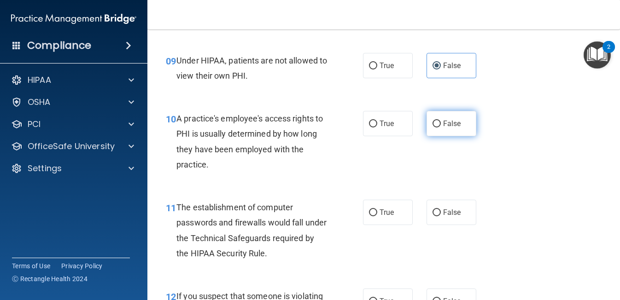
click at [439, 127] on input "False" at bounding box center [436, 124] width 8 height 7
radio input "true"
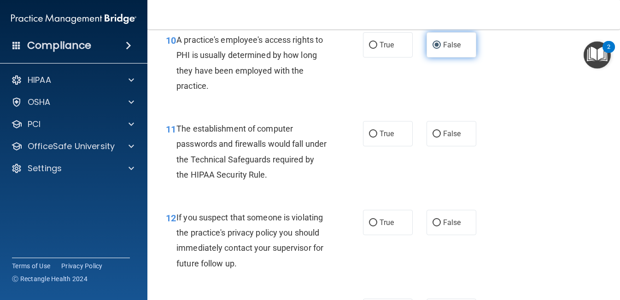
scroll to position [846, 0]
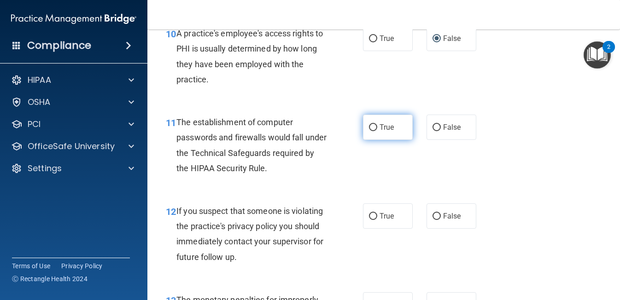
click at [398, 127] on label "True" at bounding box center [388, 127] width 50 height 25
click at [377, 127] on input "True" at bounding box center [373, 127] width 8 height 7
radio input "true"
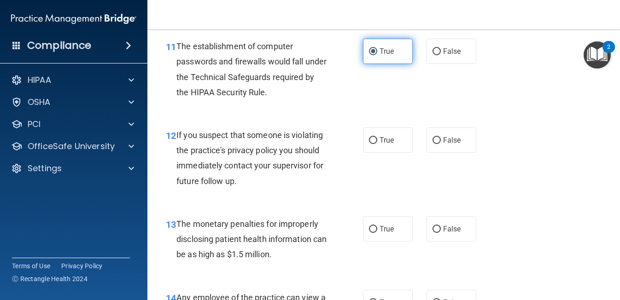
scroll to position [924, 0]
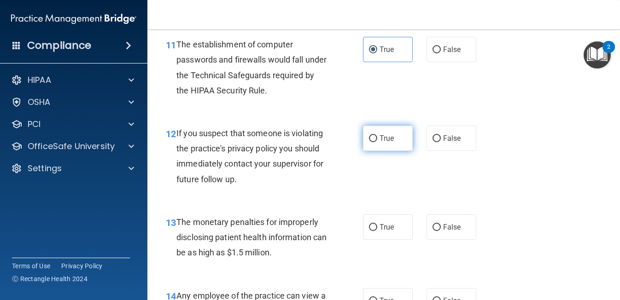
click at [386, 138] on span "True" at bounding box center [386, 138] width 14 height 9
click at [377, 138] on input "True" at bounding box center [373, 138] width 8 height 7
radio input "true"
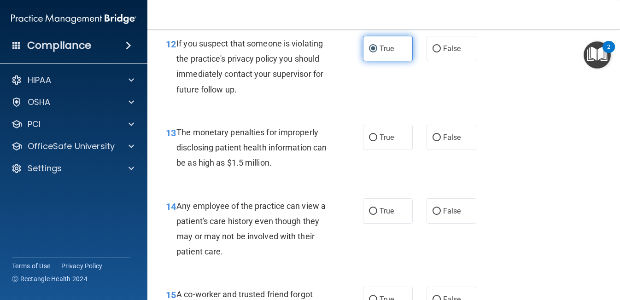
scroll to position [1015, 0]
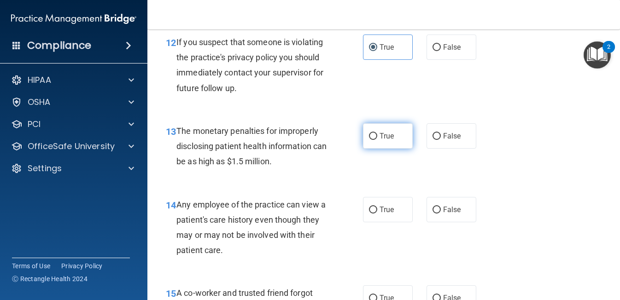
click at [386, 138] on span "True" at bounding box center [386, 136] width 14 height 9
click at [377, 138] on input "True" at bounding box center [373, 136] width 8 height 7
radio input "true"
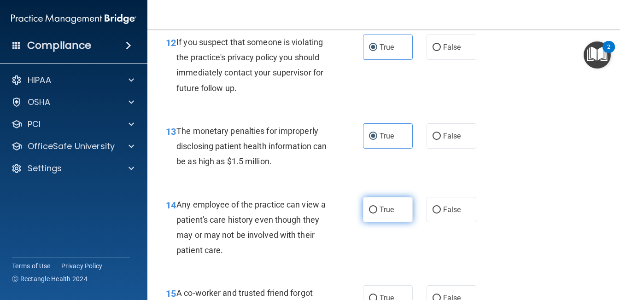
click at [388, 218] on label "True" at bounding box center [388, 209] width 50 height 25
click at [377, 214] on input "True" at bounding box center [373, 210] width 8 height 7
radio input "true"
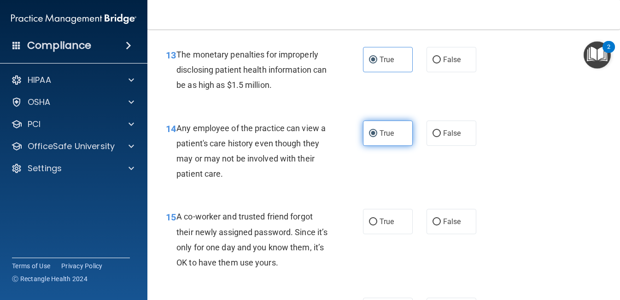
scroll to position [1091, 0]
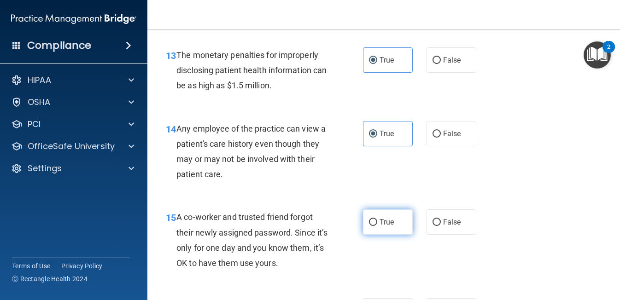
click at [388, 216] on label "True" at bounding box center [388, 221] width 50 height 25
click at [377, 219] on input "True" at bounding box center [373, 222] width 8 height 7
radio input "true"
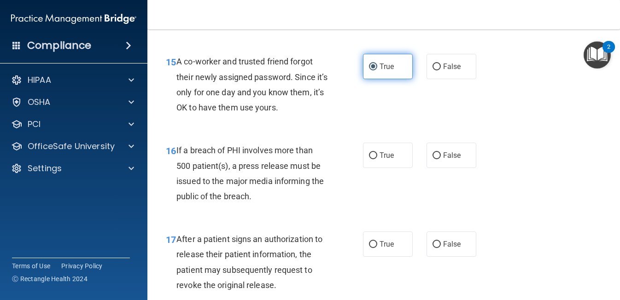
scroll to position [1237, 0]
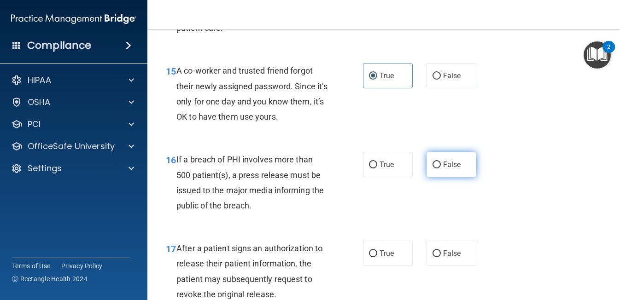
click at [454, 163] on span "False" at bounding box center [452, 164] width 18 height 9
click at [440, 163] on input "False" at bounding box center [436, 165] width 8 height 7
radio input "true"
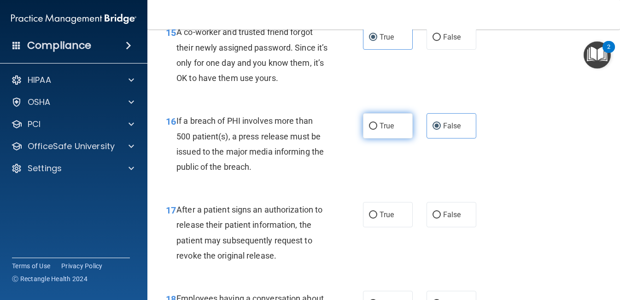
scroll to position [1313, 0]
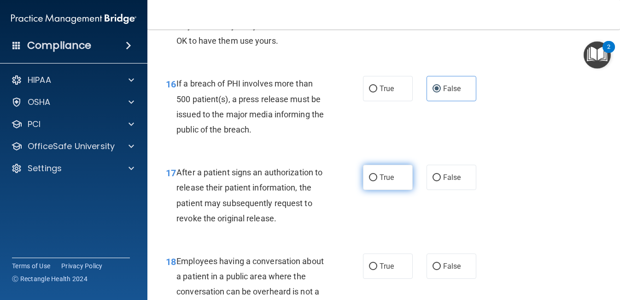
click at [392, 180] on span "True" at bounding box center [386, 177] width 14 height 9
click at [377, 180] on input "True" at bounding box center [373, 177] width 8 height 7
radio input "true"
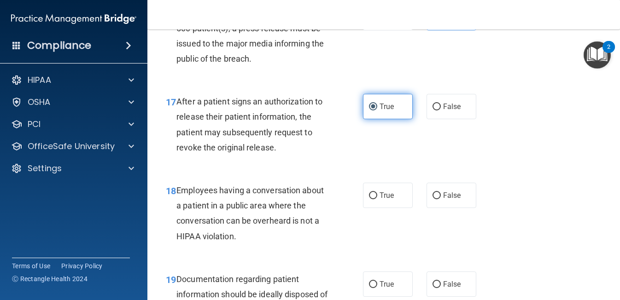
scroll to position [1411, 0]
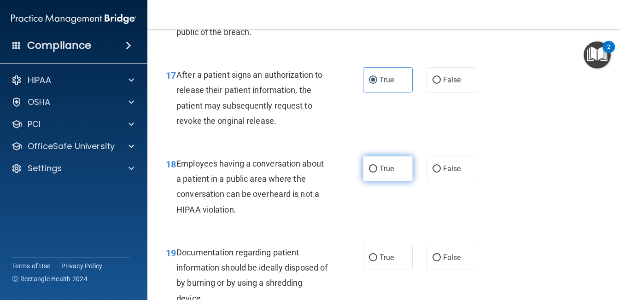
click at [392, 180] on label "True" at bounding box center [388, 168] width 50 height 25
click at [377, 173] on input "True" at bounding box center [373, 169] width 8 height 7
radio input "true"
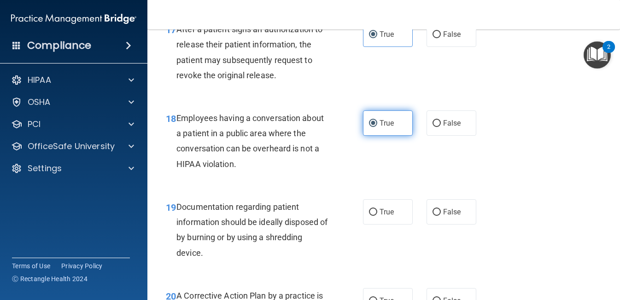
scroll to position [1457, 0]
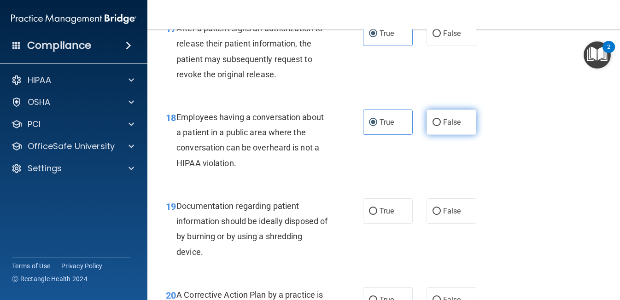
click at [446, 125] on span "False" at bounding box center [452, 122] width 18 height 9
click at [440, 125] on input "False" at bounding box center [436, 122] width 8 height 7
radio input "true"
radio input "false"
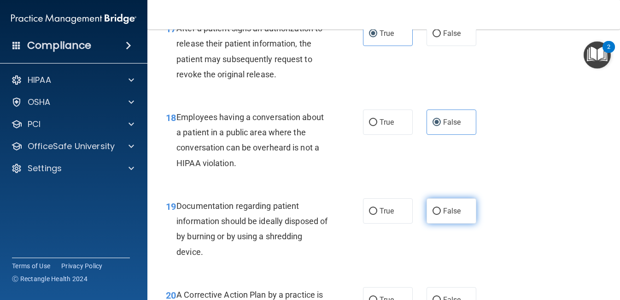
click at [444, 203] on label "False" at bounding box center [451, 210] width 50 height 25
click at [440, 208] on input "False" at bounding box center [436, 211] width 8 height 7
radio input "true"
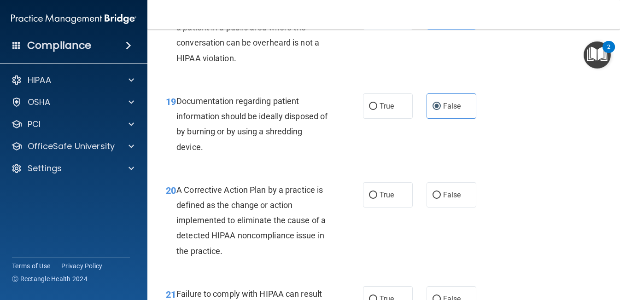
scroll to position [1632, 0]
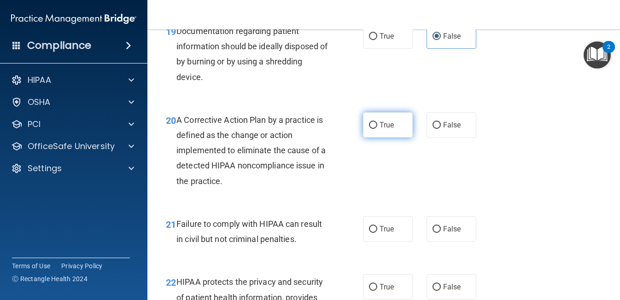
click at [393, 124] on span "True" at bounding box center [386, 125] width 14 height 9
click at [377, 124] on input "True" at bounding box center [373, 125] width 8 height 7
radio input "true"
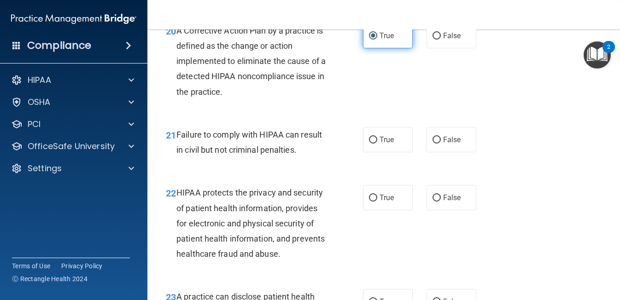
scroll to position [1722, 0]
click at [398, 144] on label "True" at bounding box center [388, 139] width 50 height 25
click at [377, 143] on input "True" at bounding box center [373, 139] width 8 height 7
radio input "true"
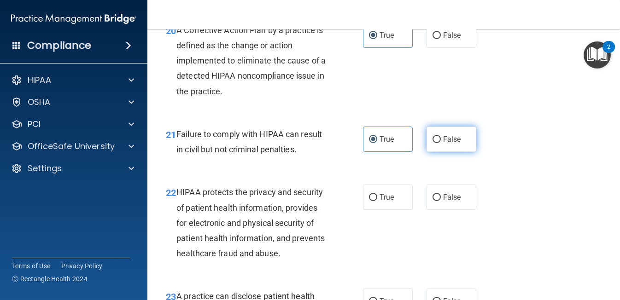
click at [446, 137] on span "False" at bounding box center [452, 139] width 18 height 9
click at [440, 137] on input "False" at bounding box center [436, 139] width 8 height 7
radio input "true"
radio input "false"
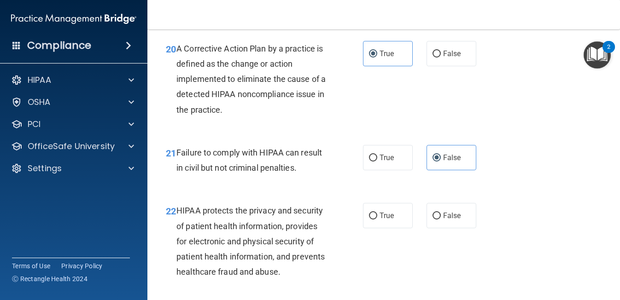
scroll to position [1704, 0]
click at [371, 202] on div "22 HIPAA protects the privacy and security of patient health information, provi…" at bounding box center [383, 243] width 449 height 104
click at [377, 209] on label "True" at bounding box center [388, 215] width 50 height 25
click at [377, 212] on input "True" at bounding box center [373, 215] width 8 height 7
radio input "true"
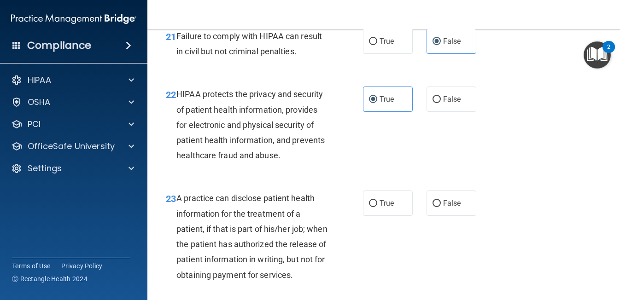
scroll to position [1822, 0]
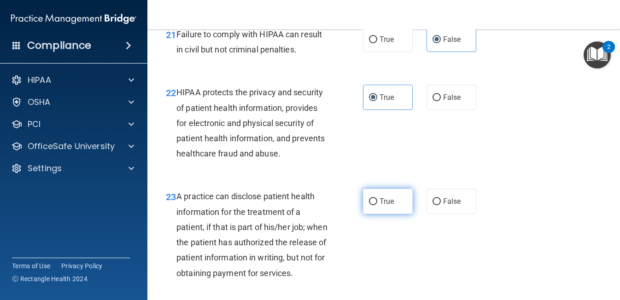
click at [388, 206] on span "True" at bounding box center [386, 201] width 14 height 9
click at [377, 205] on input "True" at bounding box center [373, 201] width 8 height 7
radio input "true"
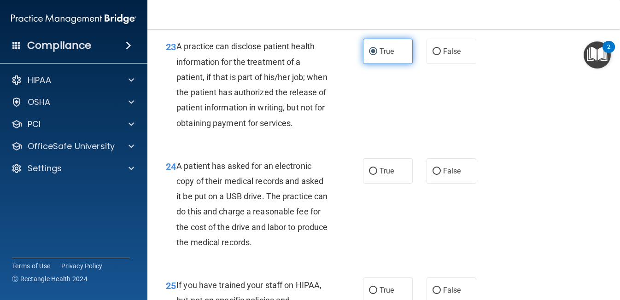
scroll to position [1992, 0]
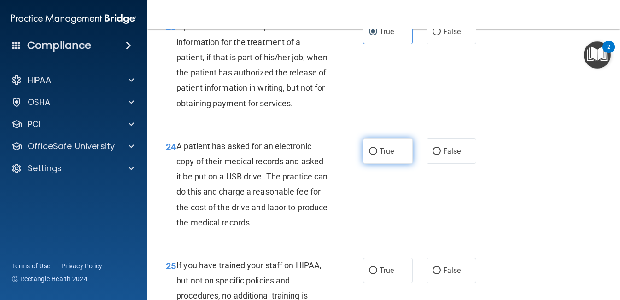
click at [371, 155] on input "True" at bounding box center [373, 151] width 8 height 7
radio input "true"
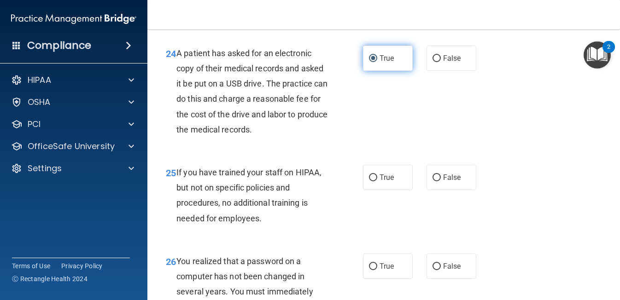
scroll to position [2089, 0]
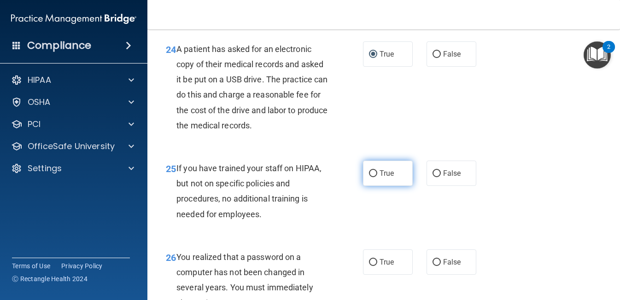
click at [383, 178] on span "True" at bounding box center [386, 173] width 14 height 9
click at [377, 177] on input "True" at bounding box center [373, 173] width 8 height 7
radio input "true"
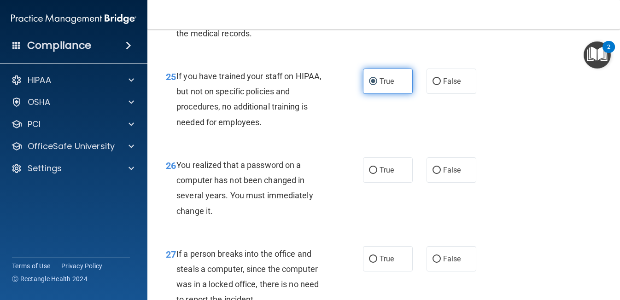
scroll to position [2182, 0]
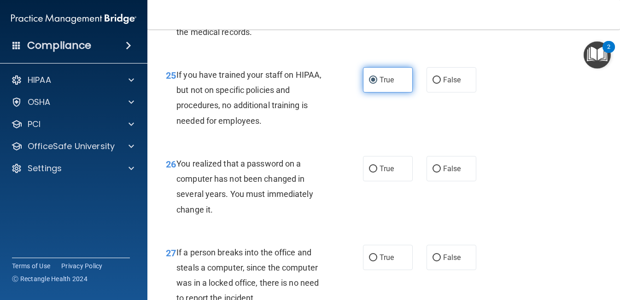
click at [383, 181] on label "True" at bounding box center [388, 168] width 50 height 25
click at [377, 173] on input "True" at bounding box center [373, 169] width 8 height 7
radio input "true"
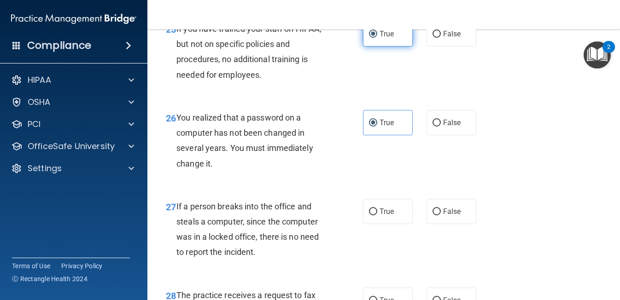
scroll to position [2235, 0]
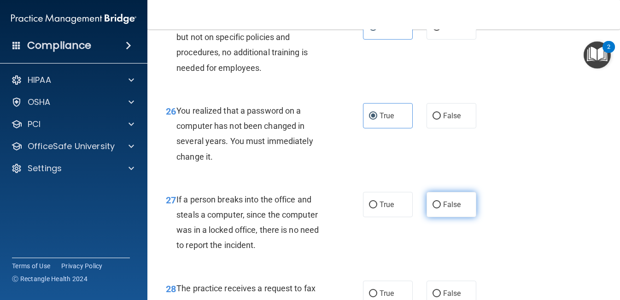
click at [442, 217] on label "False" at bounding box center [451, 204] width 50 height 25
click at [440, 209] on input "False" at bounding box center [436, 205] width 8 height 7
radio input "true"
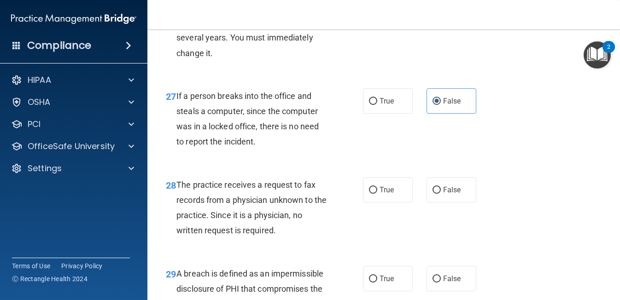
scroll to position [2341, 0]
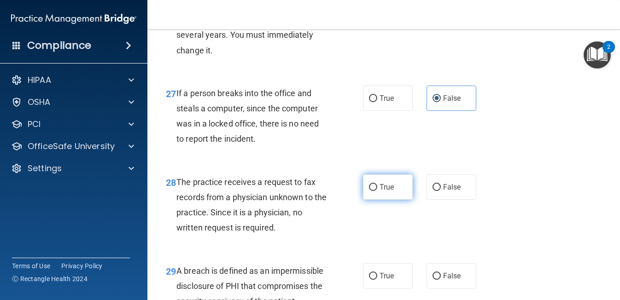
click at [385, 200] on label "True" at bounding box center [388, 186] width 50 height 25
click at [377, 191] on input "True" at bounding box center [373, 187] width 8 height 7
radio input "true"
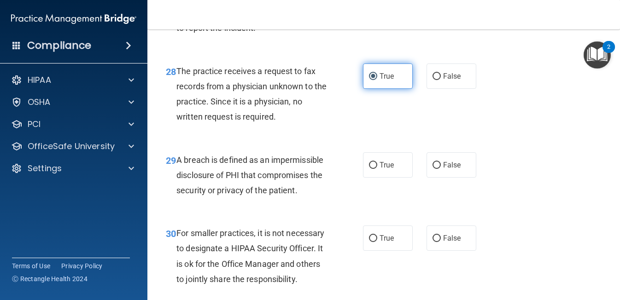
scroll to position [2454, 0]
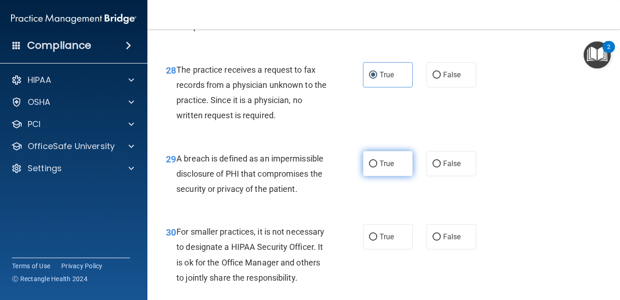
click at [382, 168] on span "True" at bounding box center [386, 163] width 14 height 9
click at [377, 168] on input "True" at bounding box center [373, 164] width 8 height 7
radio input "true"
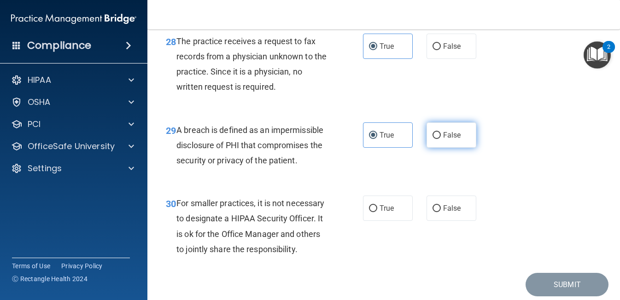
scroll to position [2487, 0]
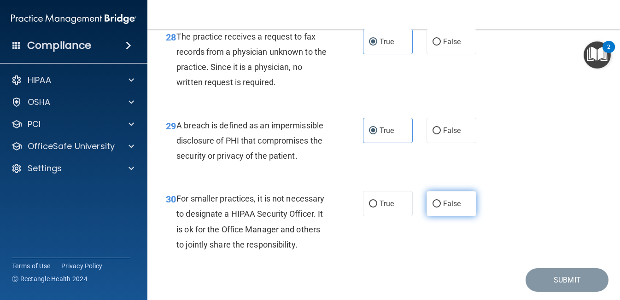
click at [440, 216] on label "False" at bounding box center [451, 203] width 50 height 25
click at [440, 208] on input "False" at bounding box center [436, 204] width 8 height 7
radio input "true"
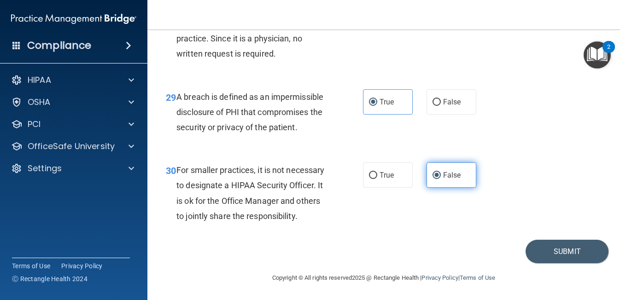
scroll to position [2531, 0]
click at [555, 243] on button "Submit" at bounding box center [566, 251] width 83 height 23
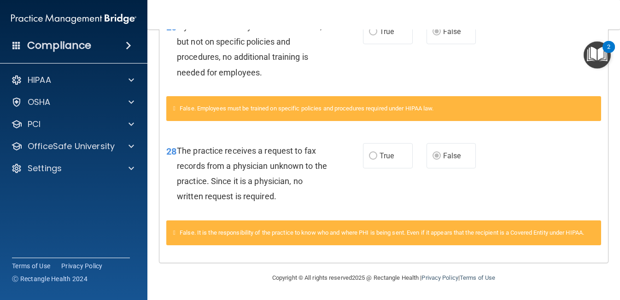
scroll to position [1145, 0]
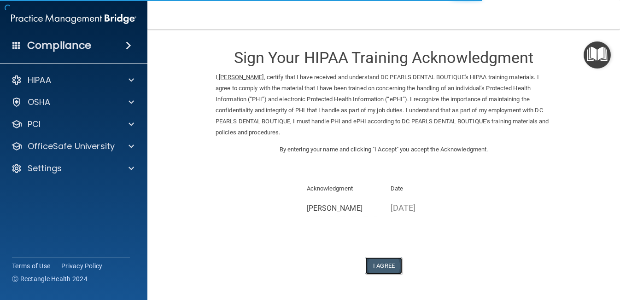
click at [384, 267] on button "I Agree" at bounding box center [383, 265] width 37 height 17
click at [387, 276] on form "Sign Your HIPAA Training Acknowledgment I, [PERSON_NAME] , certify that I have …" at bounding box center [383, 168] width 435 height 258
click at [384, 266] on button "I Agree" at bounding box center [383, 265] width 37 height 17
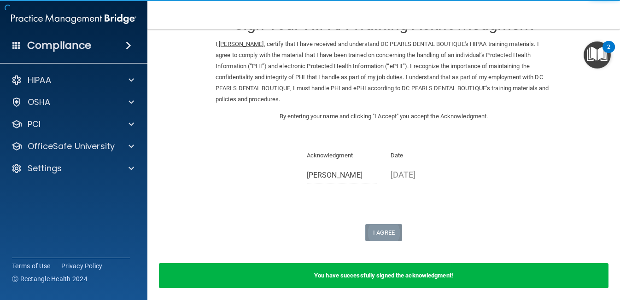
scroll to position [69, 0]
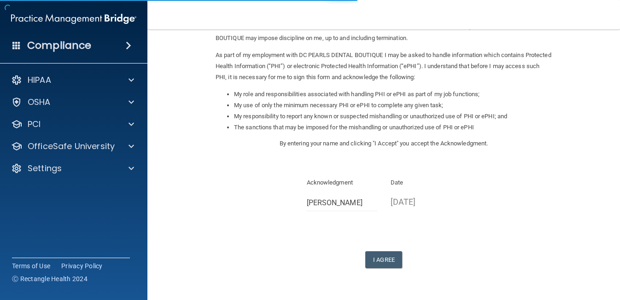
scroll to position [122, 0]
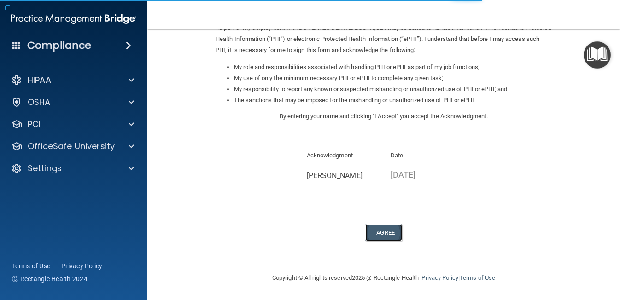
click at [393, 240] on button "I Agree" at bounding box center [383, 232] width 37 height 17
